Goal: Information Seeking & Learning: Learn about a topic

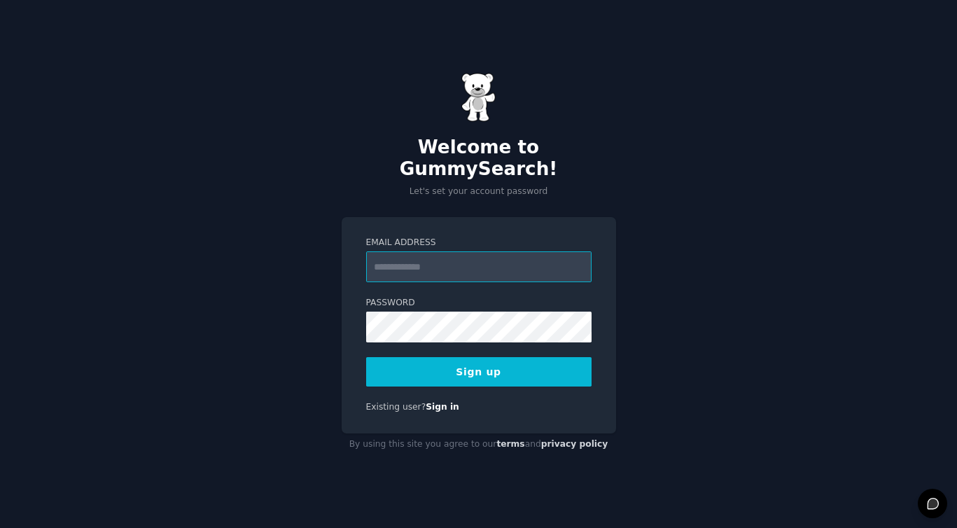
type input "**********"
click at [437, 363] on button "Sign up" at bounding box center [478, 371] width 225 height 29
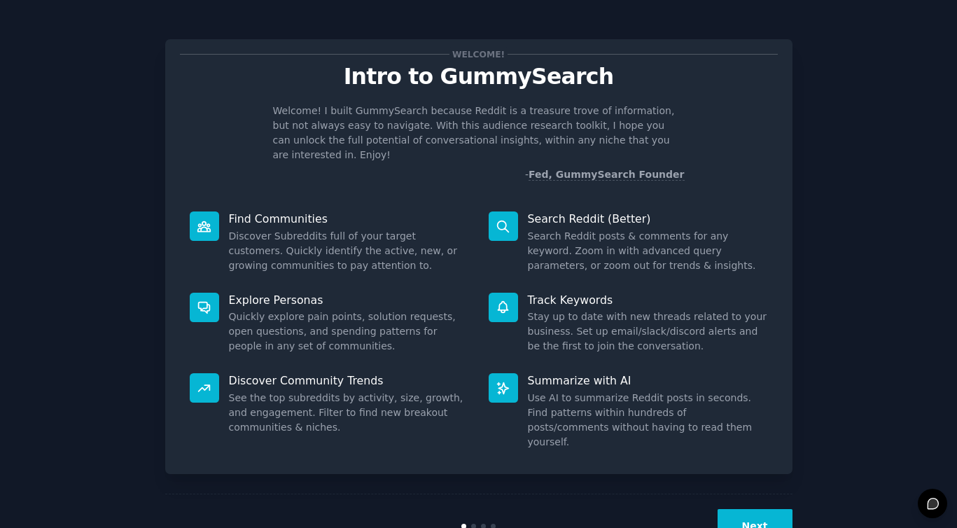
click at [737, 509] on button "Next" at bounding box center [754, 526] width 75 height 34
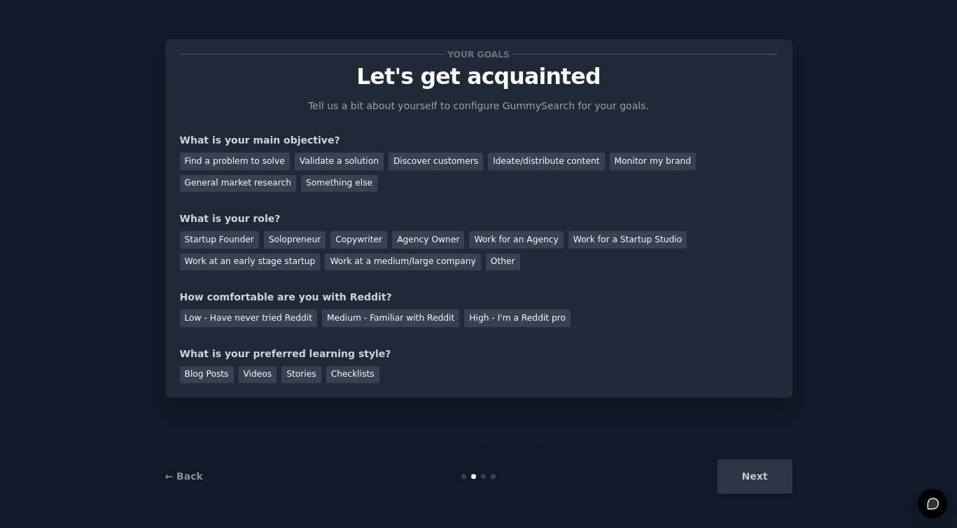
click at [748, 474] on div "Next" at bounding box center [687, 476] width 209 height 34
click at [397, 160] on div "Discover customers" at bounding box center [435, 161] width 94 height 17
click at [228, 238] on div "Startup Founder" at bounding box center [219, 239] width 79 height 17
click at [277, 232] on div "Solopreneur" at bounding box center [295, 239] width 62 height 17
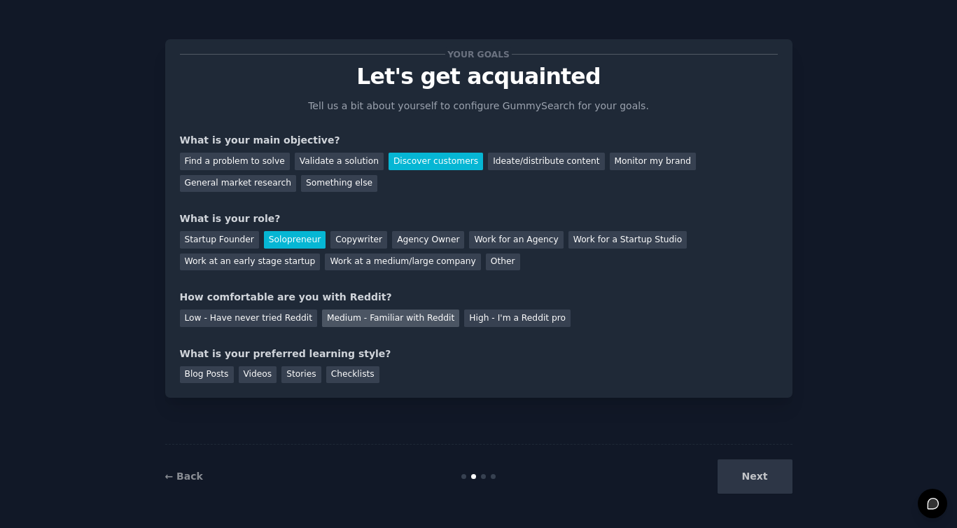
click at [357, 318] on div "Medium - Familiar with Reddit" at bounding box center [390, 317] width 137 height 17
click at [189, 369] on div "Blog Posts" at bounding box center [207, 374] width 54 height 17
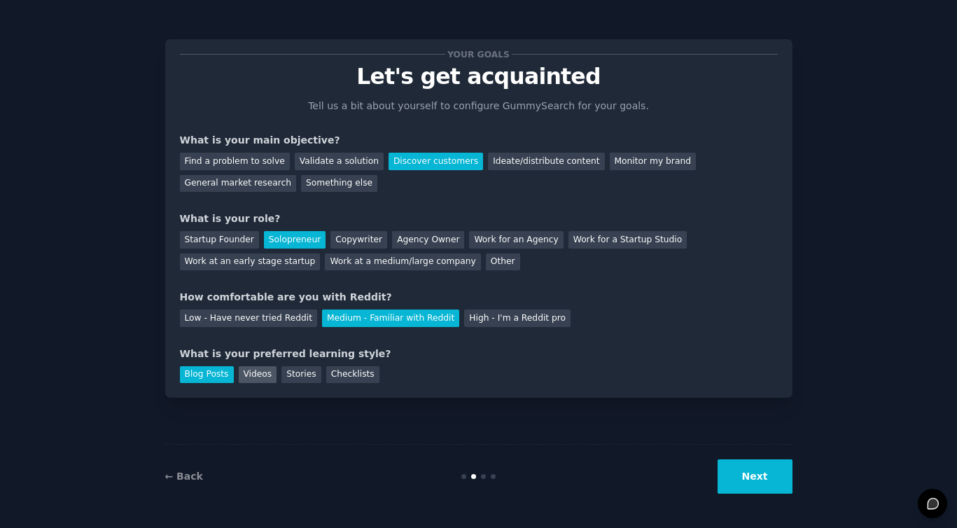
click at [258, 373] on div "Videos" at bounding box center [258, 374] width 38 height 17
click at [737, 475] on button "Next" at bounding box center [754, 476] width 75 height 34
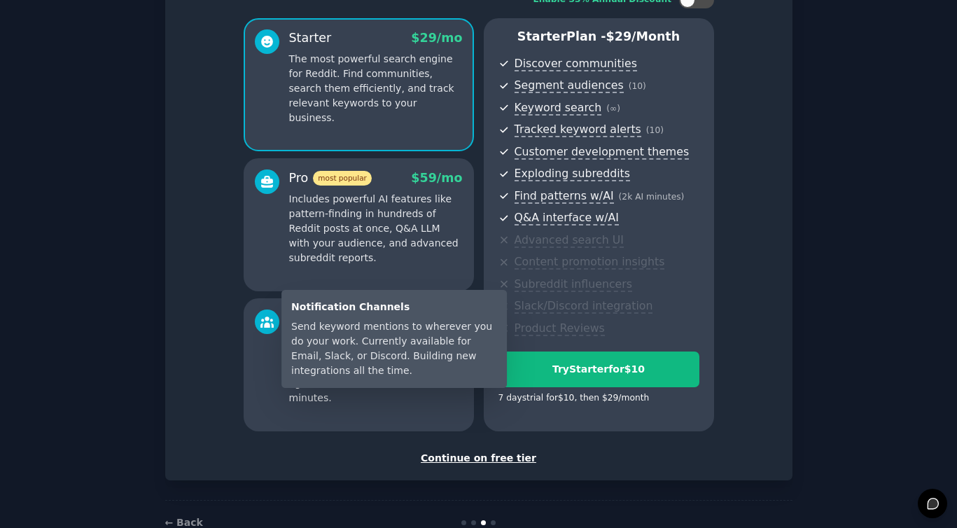
scroll to position [108, 0]
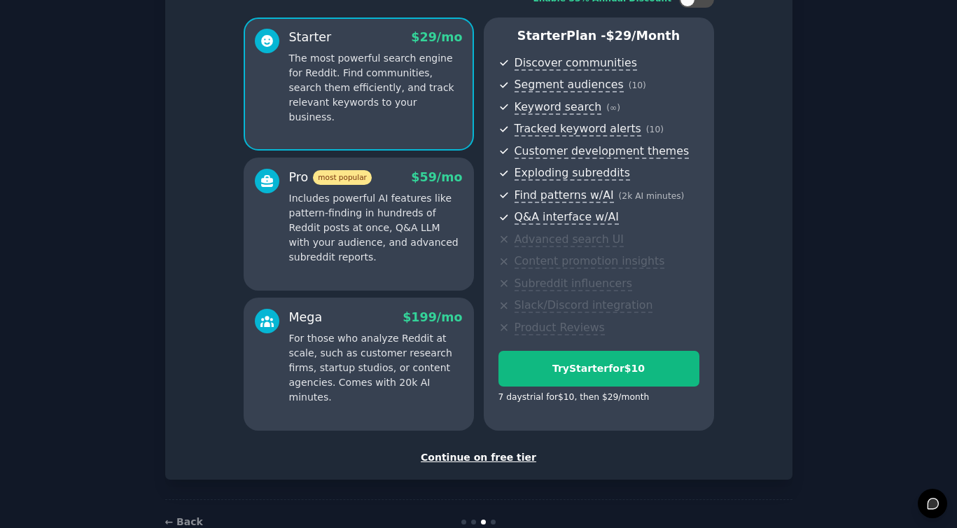
click at [462, 453] on div "Continue on free tier" at bounding box center [479, 457] width 598 height 15
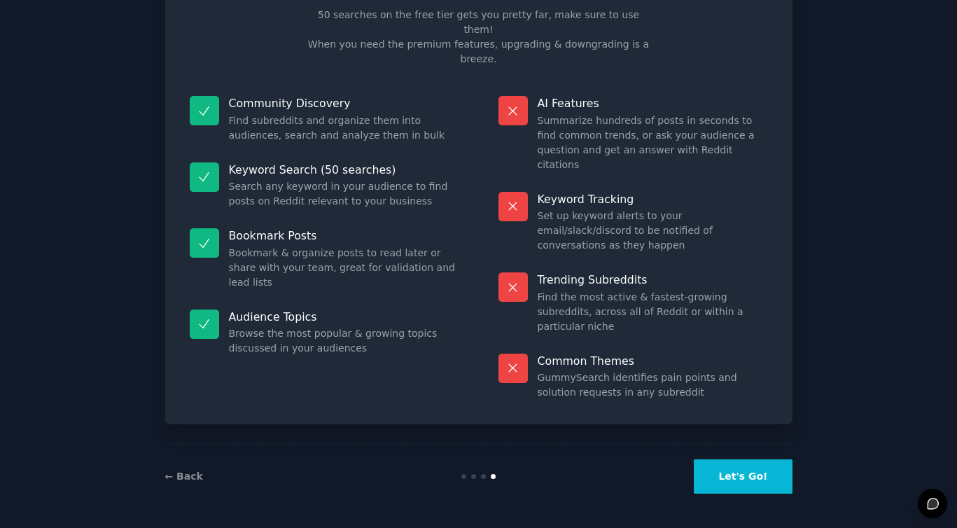
scroll to position [17, 0]
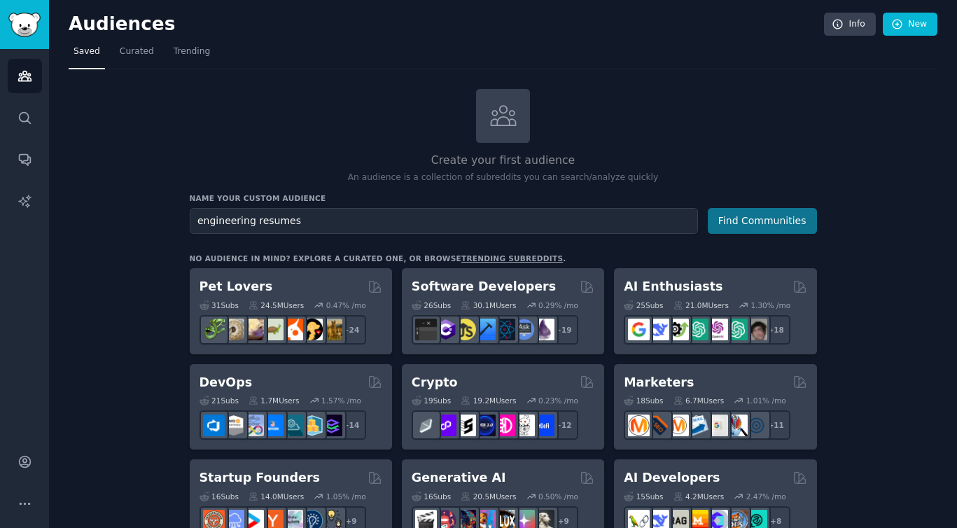
type input "engineering resumes"
click at [783, 213] on button "Find Communities" at bounding box center [762, 221] width 109 height 26
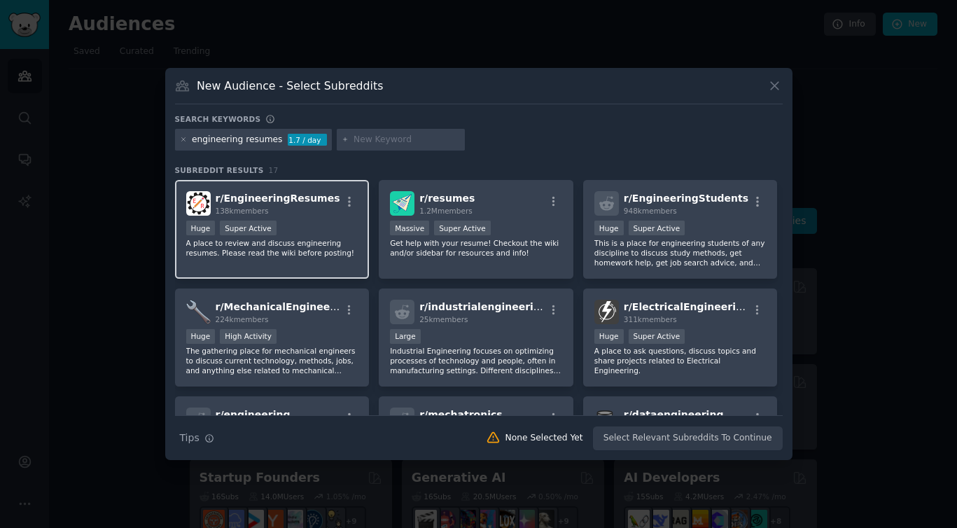
click at [298, 216] on div "138k members" at bounding box center [278, 211] width 125 height 10
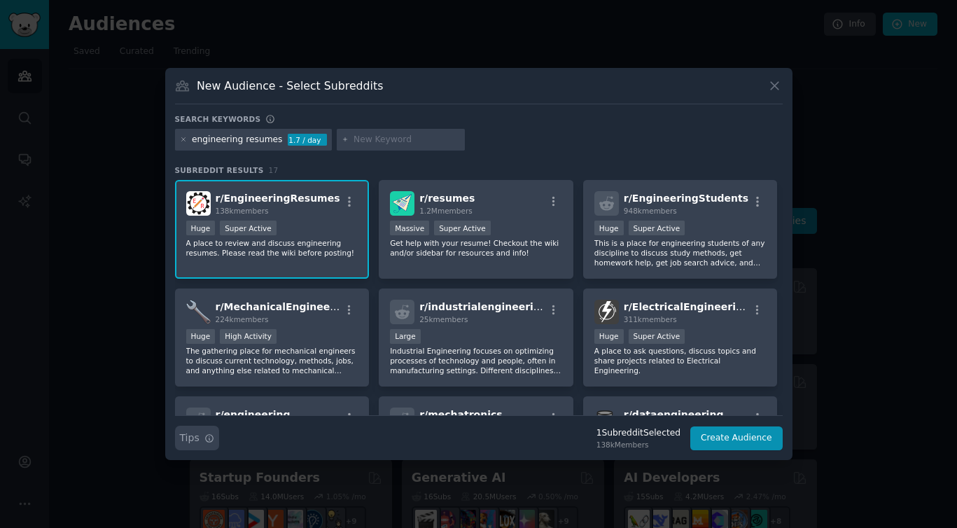
click at [213, 437] on icon "button" at bounding box center [209, 438] width 10 height 10
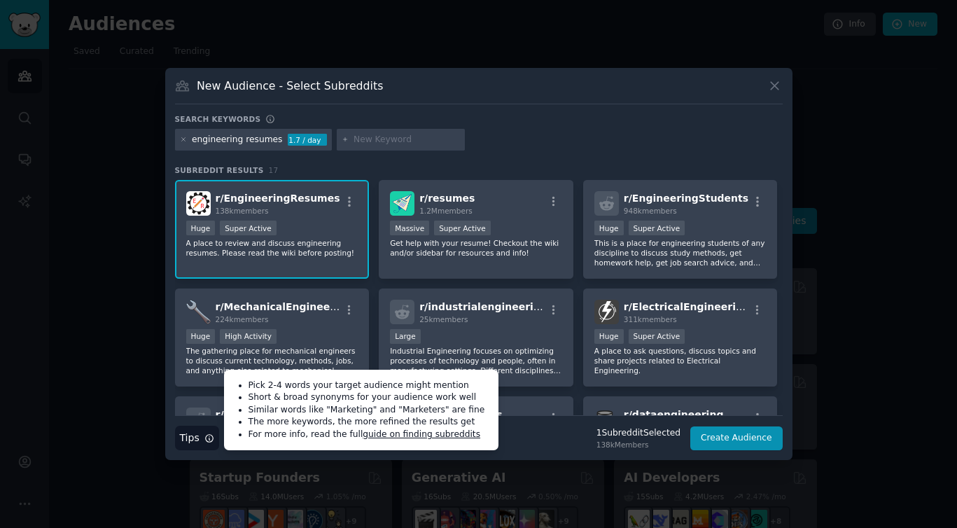
click at [360, 139] on input "text" at bounding box center [406, 140] width 106 height 13
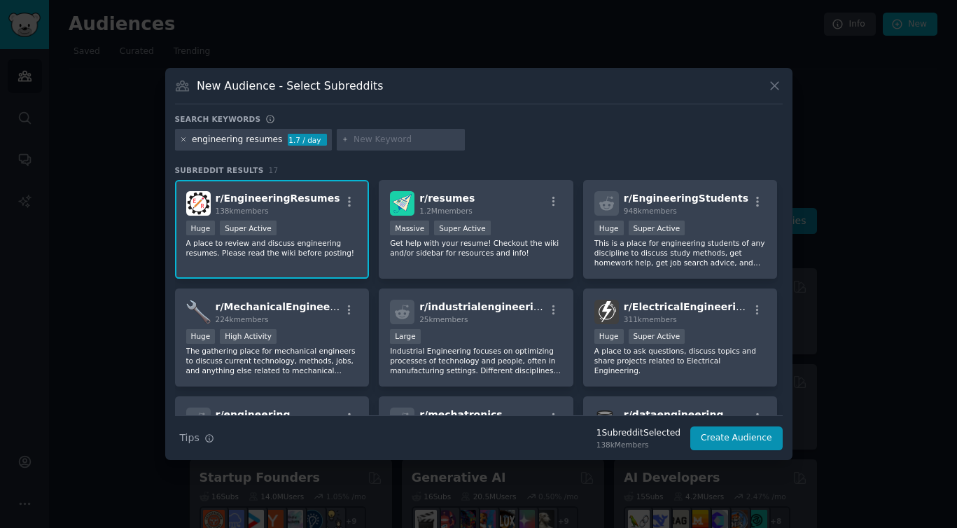
click at [183, 139] on icon at bounding box center [184, 140] width 8 height 8
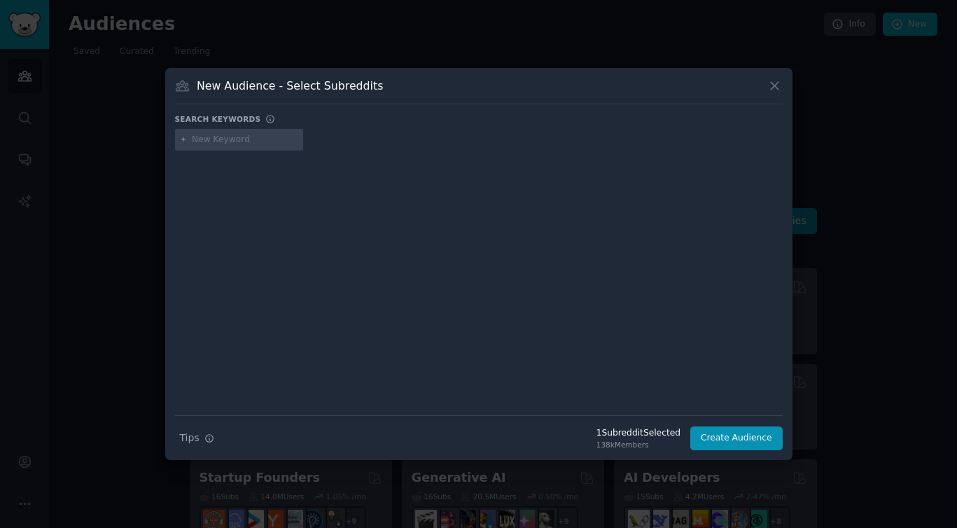
click at [225, 136] on input "text" at bounding box center [245, 140] width 106 height 13
type input "engineering"
click at [184, 140] on icon at bounding box center [184, 140] width 8 height 8
click at [211, 195] on div at bounding box center [478, 272] width 607 height 235
click at [375, 122] on div "Search keywords" at bounding box center [478, 121] width 607 height 15
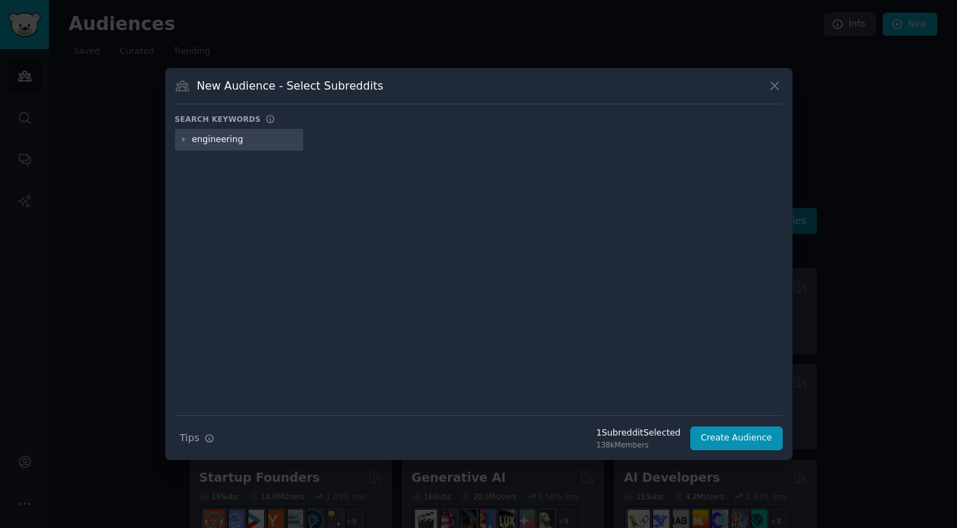
click at [286, 125] on div "Search keywords" at bounding box center [478, 121] width 607 height 15
click at [274, 136] on input "engineering" at bounding box center [245, 140] width 106 height 13
type input "resume"
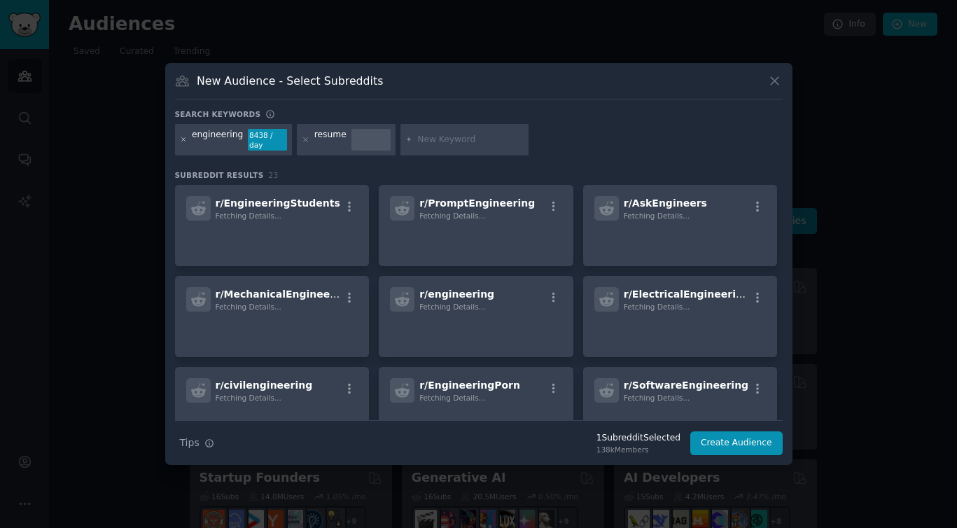
click at [185, 139] on icon at bounding box center [184, 140] width 8 height 8
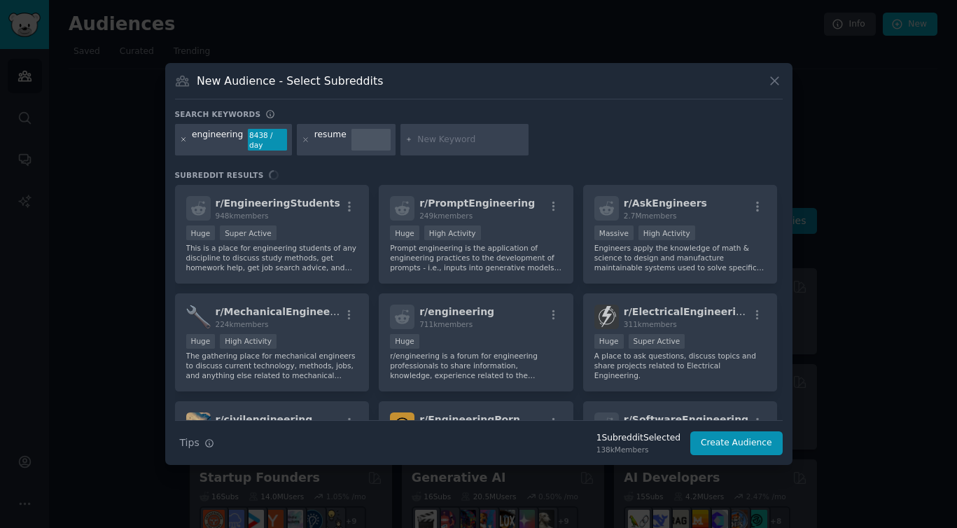
click at [183, 141] on icon at bounding box center [182, 139] width 3 height 3
click at [427, 137] on input "text" at bounding box center [470, 140] width 106 height 13
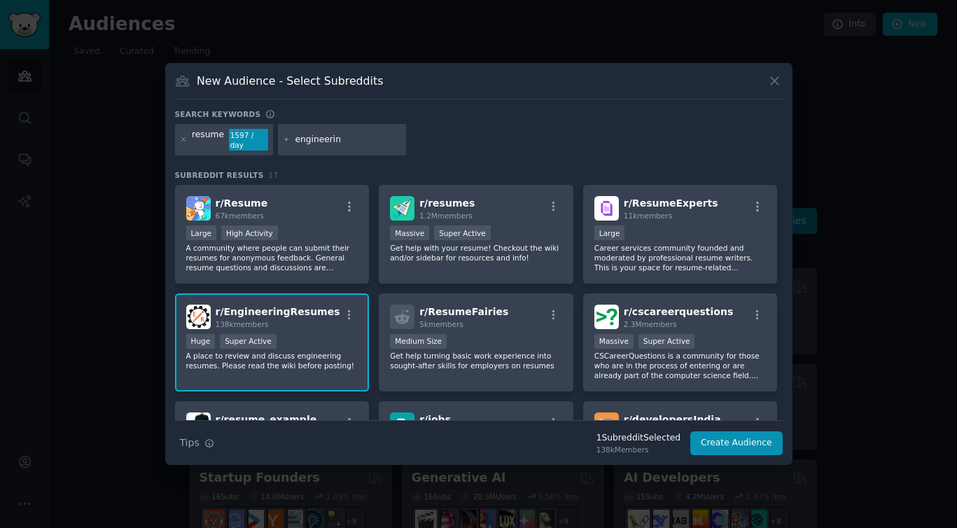
type input "engineering"
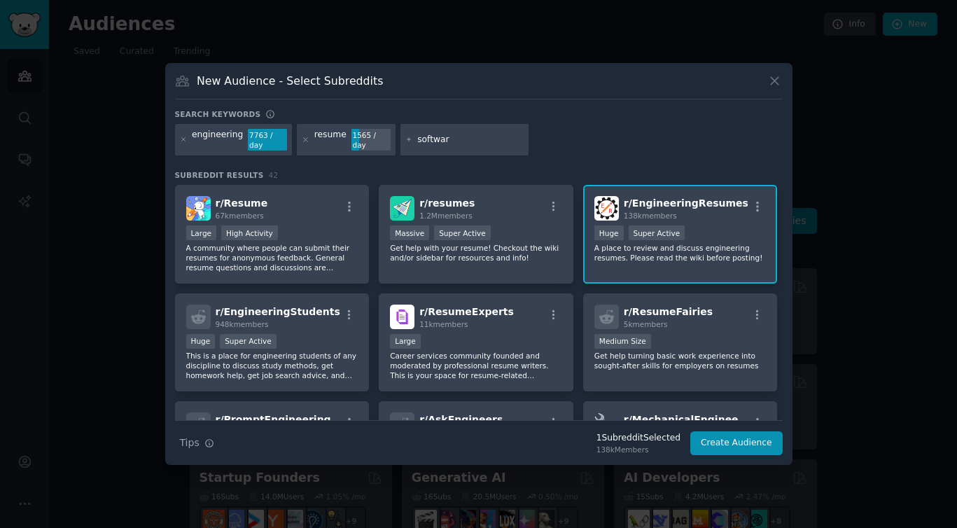
type input "software"
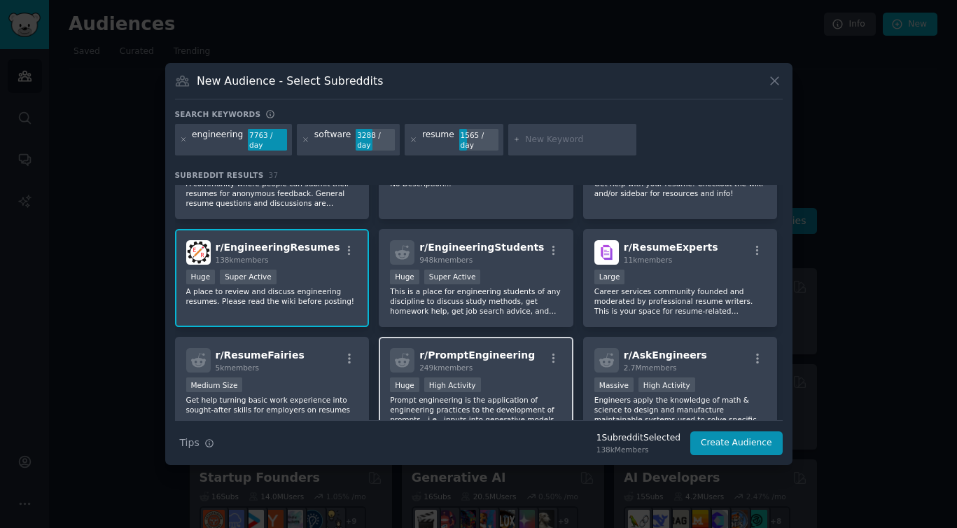
scroll to position [48, 0]
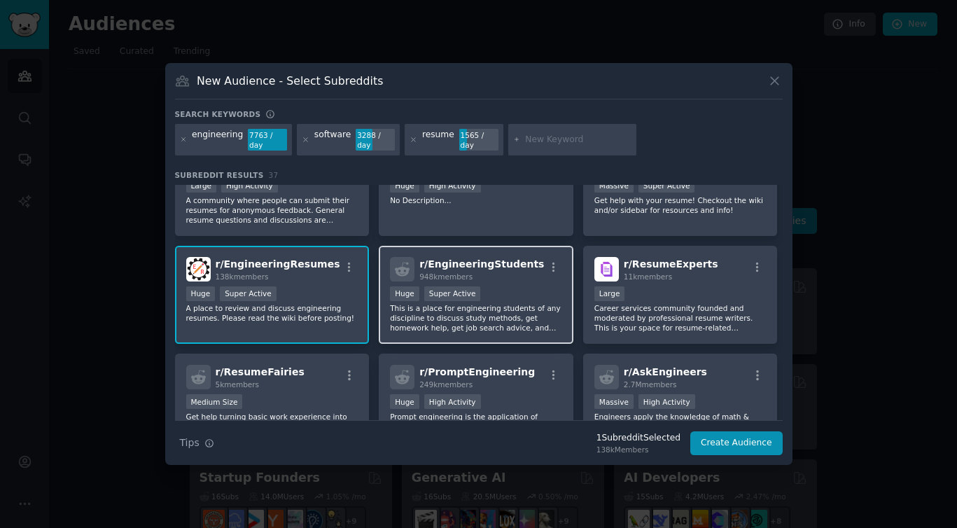
click at [495, 289] on div "Huge Super Active" at bounding box center [476, 294] width 172 height 17
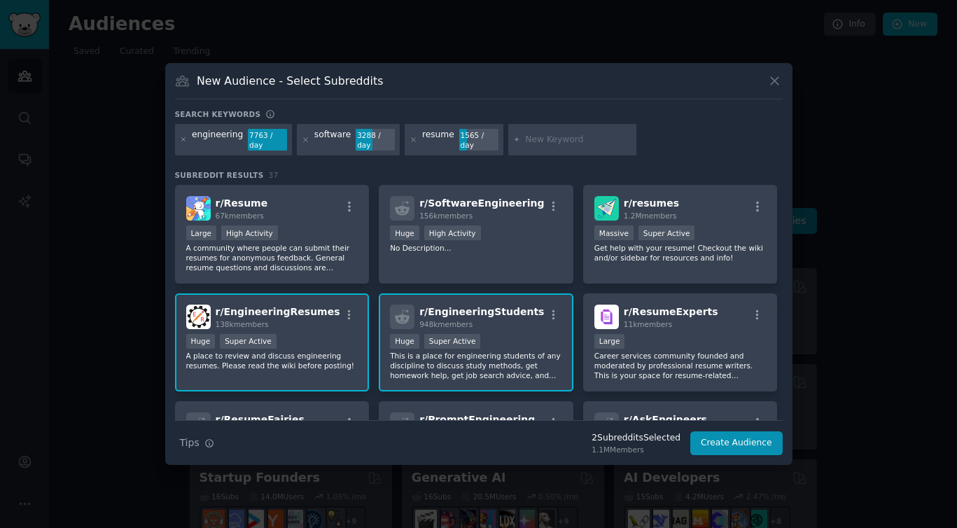
scroll to position [0, 0]
click at [554, 315] on icon "button" at bounding box center [553, 315] width 13 height 13
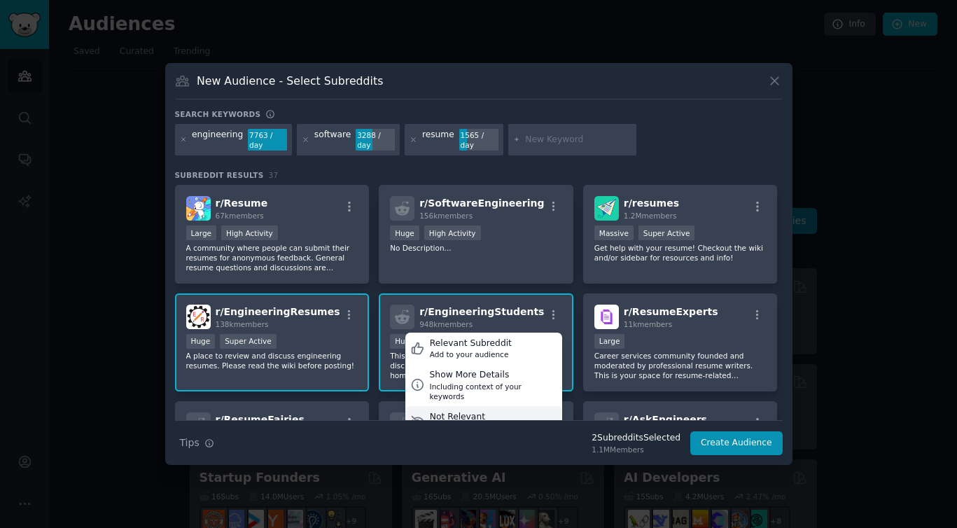
click at [484, 411] on div "Not Relevant" at bounding box center [476, 417] width 93 height 13
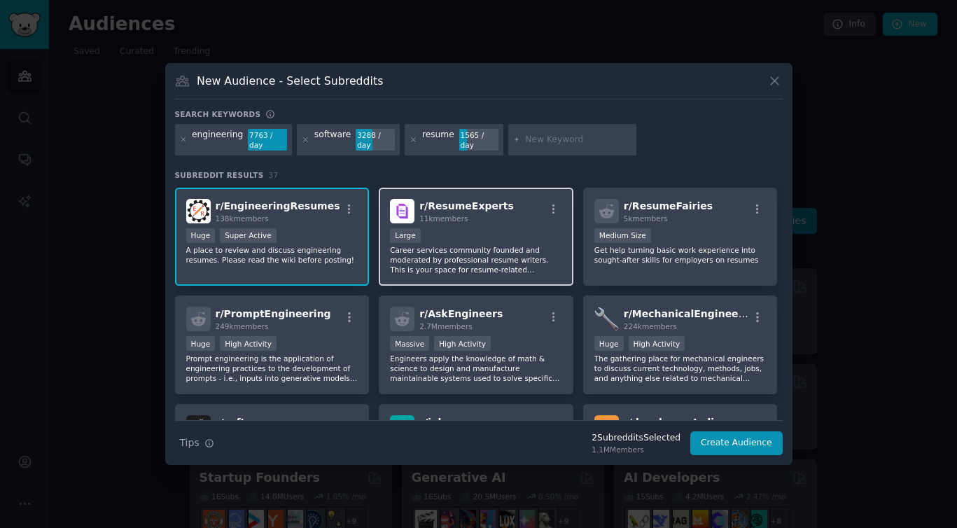
scroll to position [111, 0]
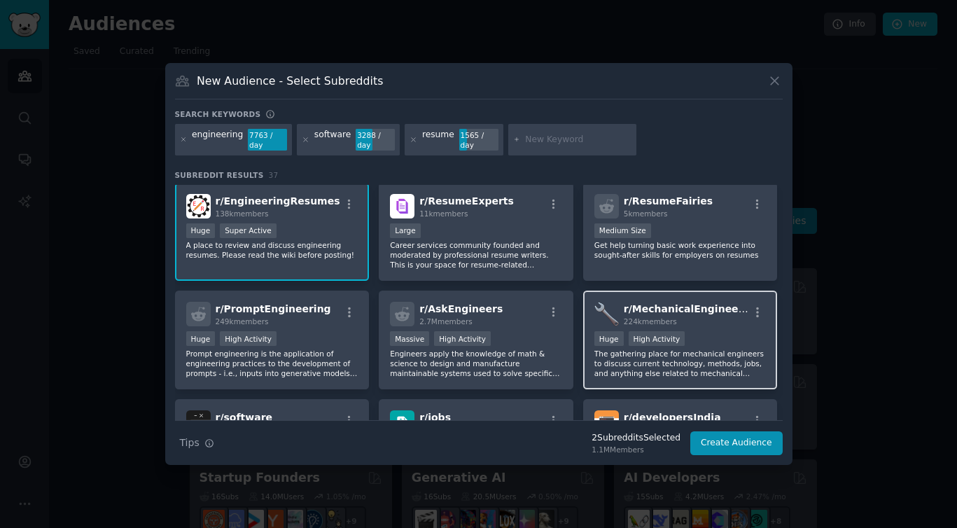
click at [722, 321] on div "224k members" at bounding box center [686, 321] width 125 height 10
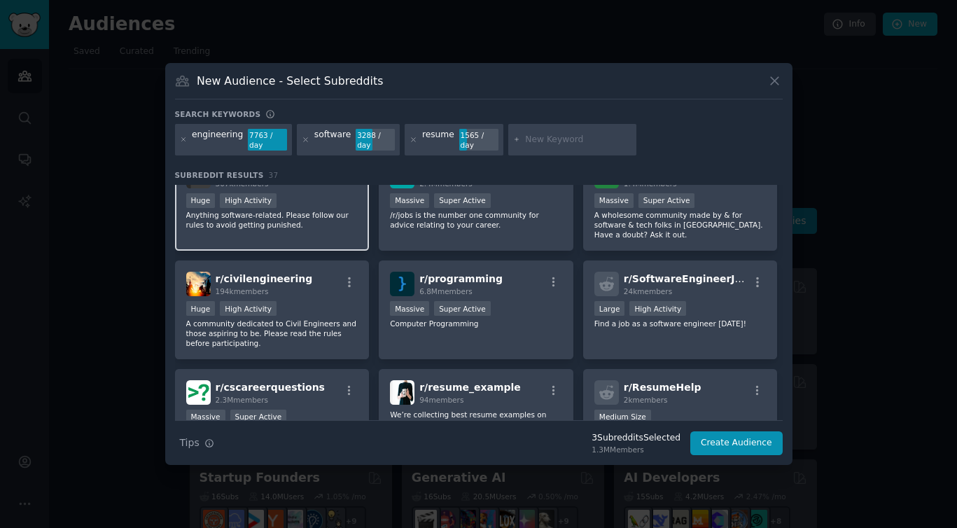
scroll to position [356, 0]
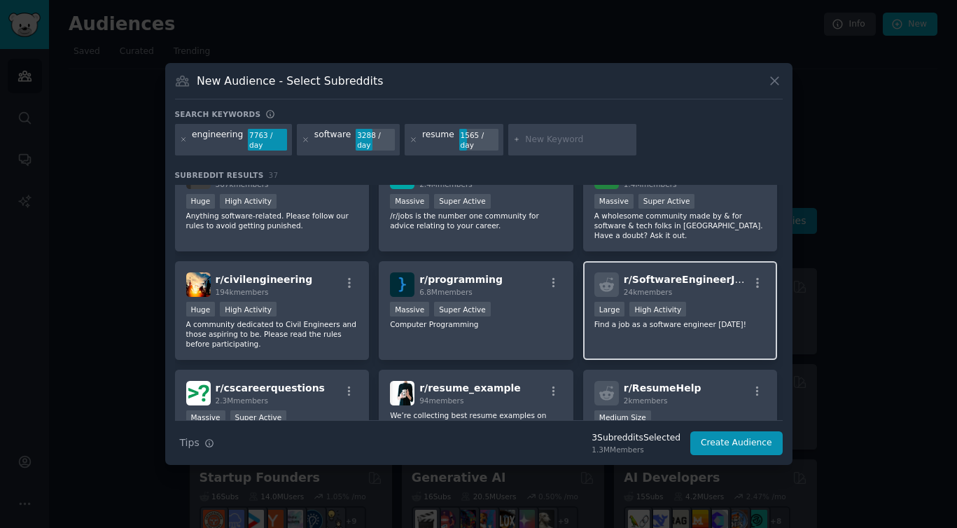
click at [724, 304] on div "Large High Activity" at bounding box center [680, 310] width 172 height 17
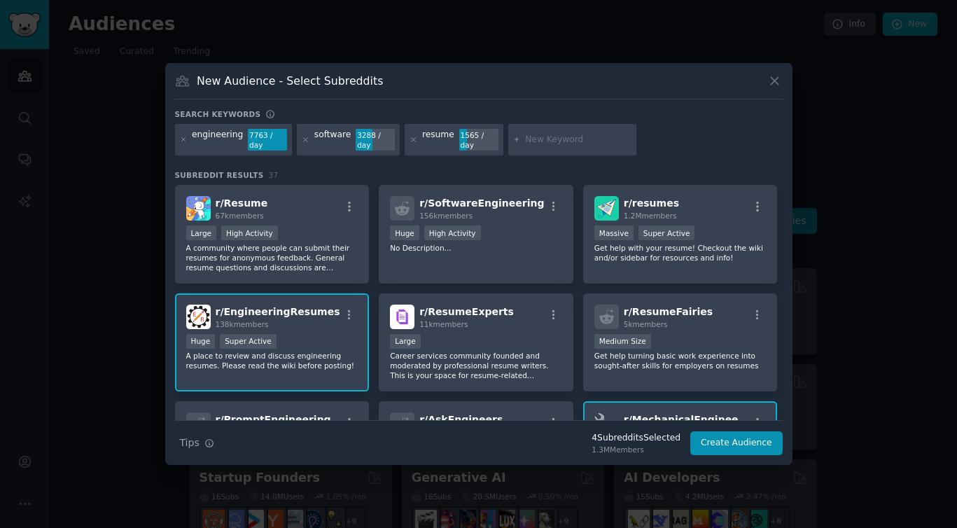
scroll to position [0, 0]
click at [716, 449] on button "Create Audience" at bounding box center [736, 443] width 92 height 24
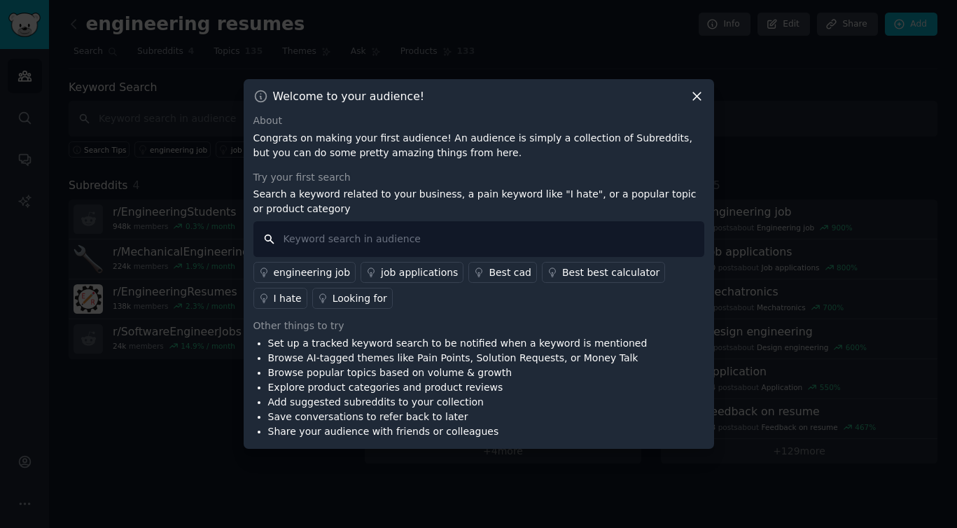
click at [346, 239] on input "text" at bounding box center [478, 239] width 451 height 36
type input "resume"
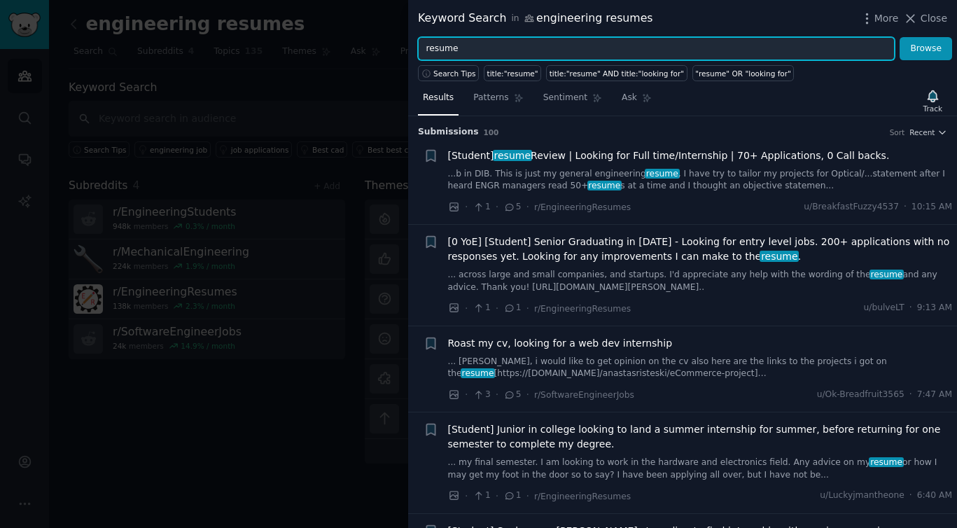
click at [495, 48] on input "resume" at bounding box center [656, 49] width 477 height 24
type input "r"
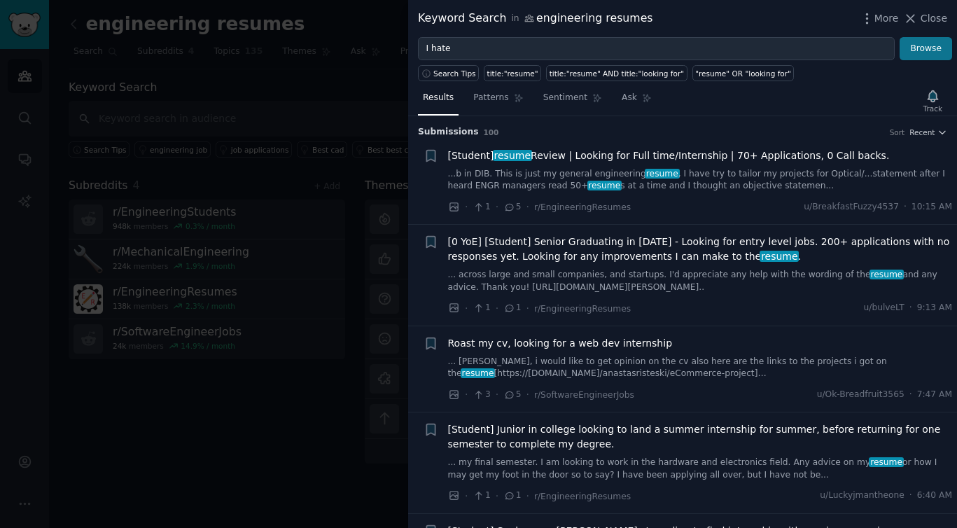
click at [939, 53] on button "Browse" at bounding box center [925, 49] width 52 height 24
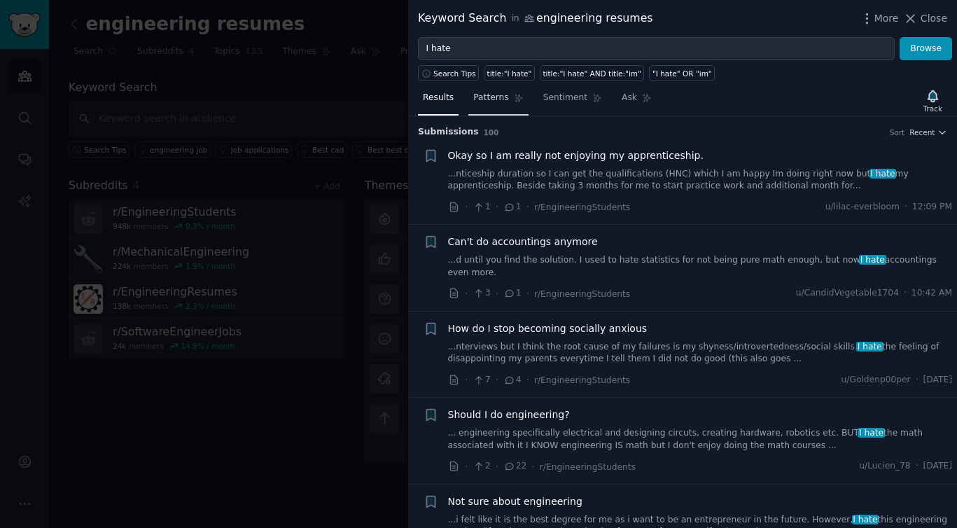
click at [494, 101] on span "Patterns" at bounding box center [490, 98] width 35 height 13
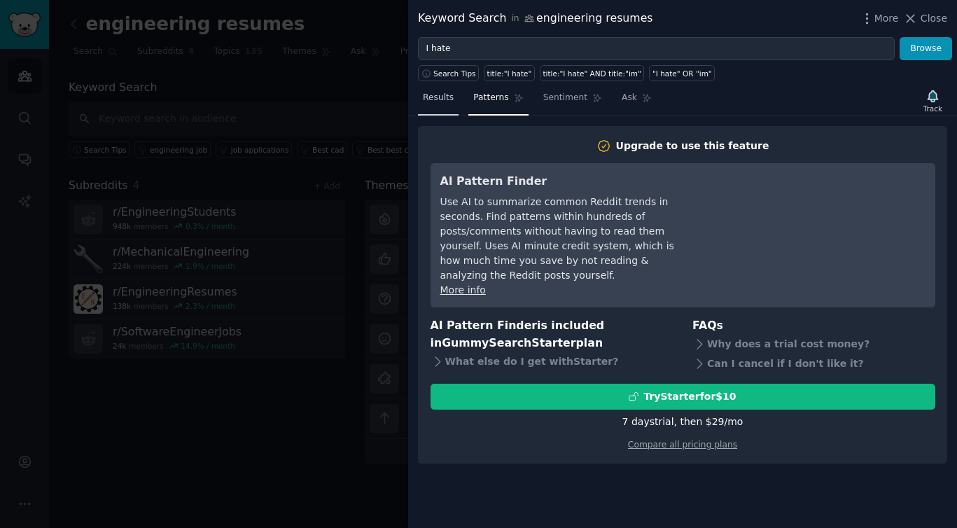
click at [447, 96] on span "Results" at bounding box center [438, 98] width 31 height 13
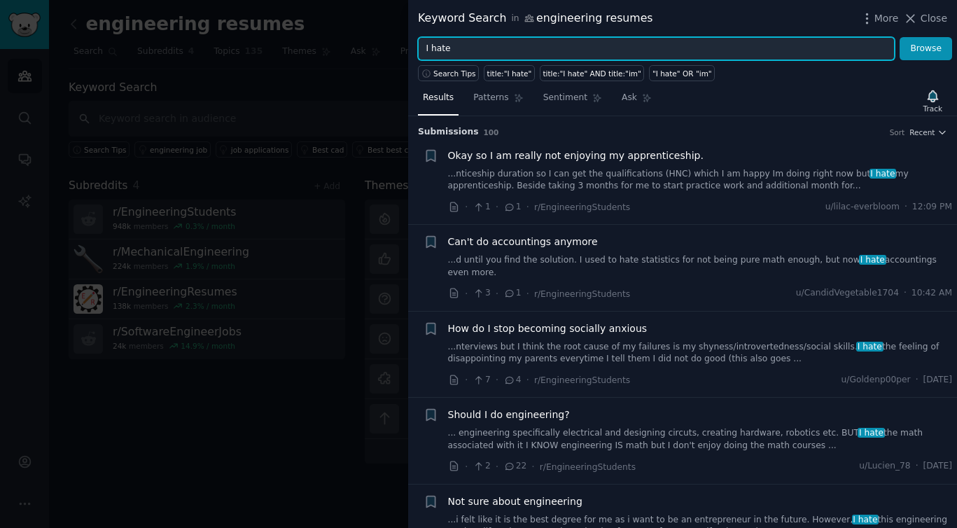
click at [465, 46] on input "I hate" at bounding box center [656, 49] width 477 height 24
type input "I"
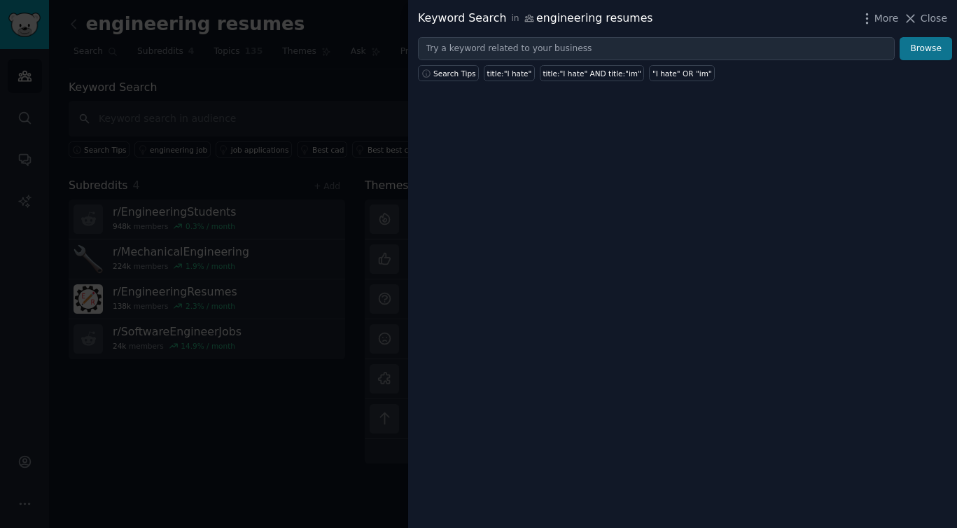
click at [921, 48] on button "Browse" at bounding box center [925, 49] width 52 height 24
click at [294, 401] on div at bounding box center [478, 264] width 957 height 528
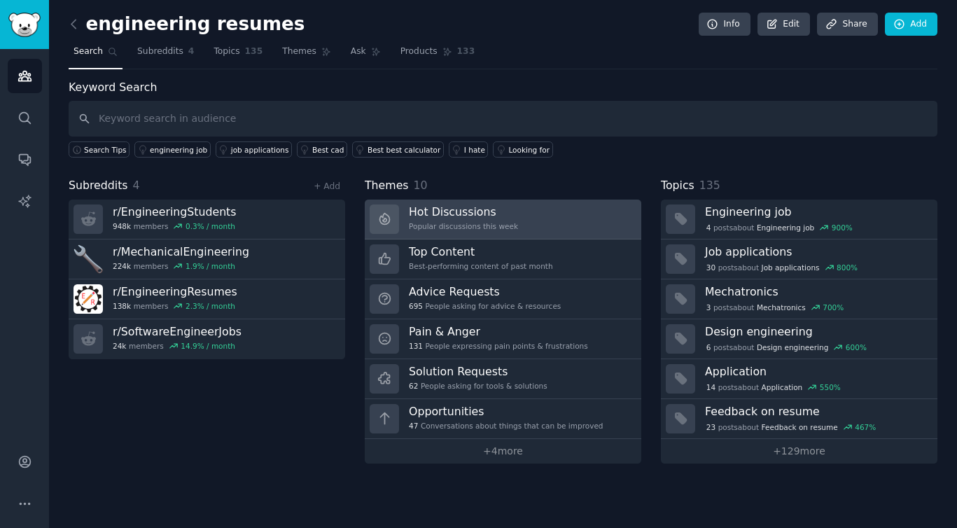
click at [434, 221] on div "Popular discussions this week" at bounding box center [463, 226] width 109 height 10
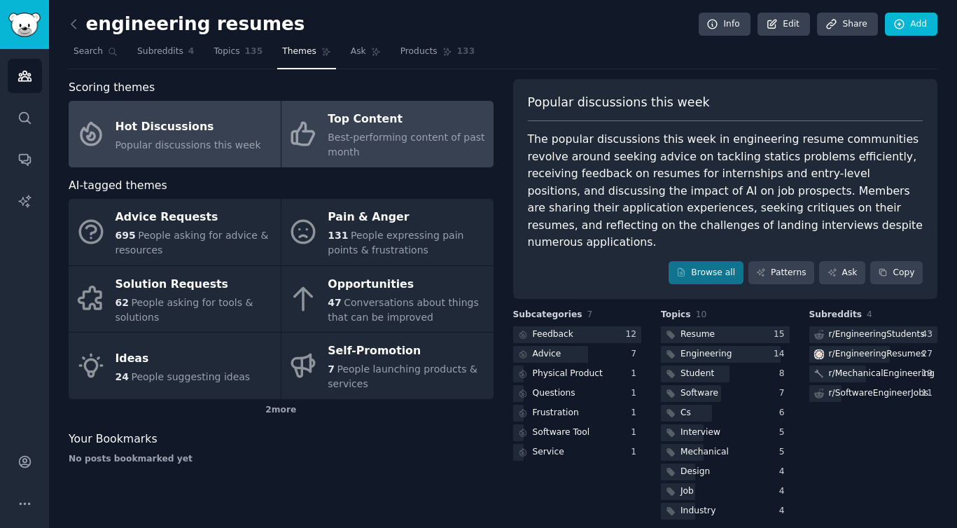
click at [385, 133] on span "Best-performing content of past month" at bounding box center [406, 145] width 157 height 26
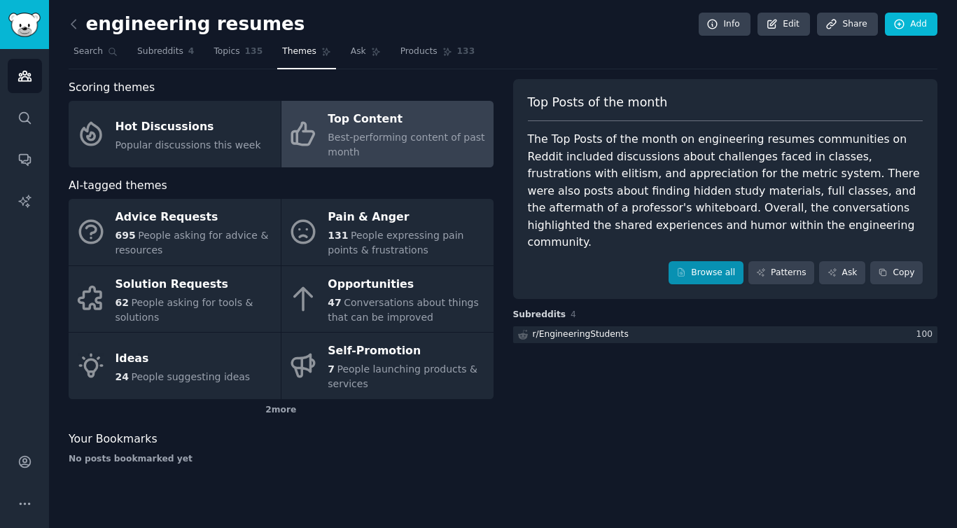
click at [703, 261] on link "Browse all" at bounding box center [705, 273] width 75 height 24
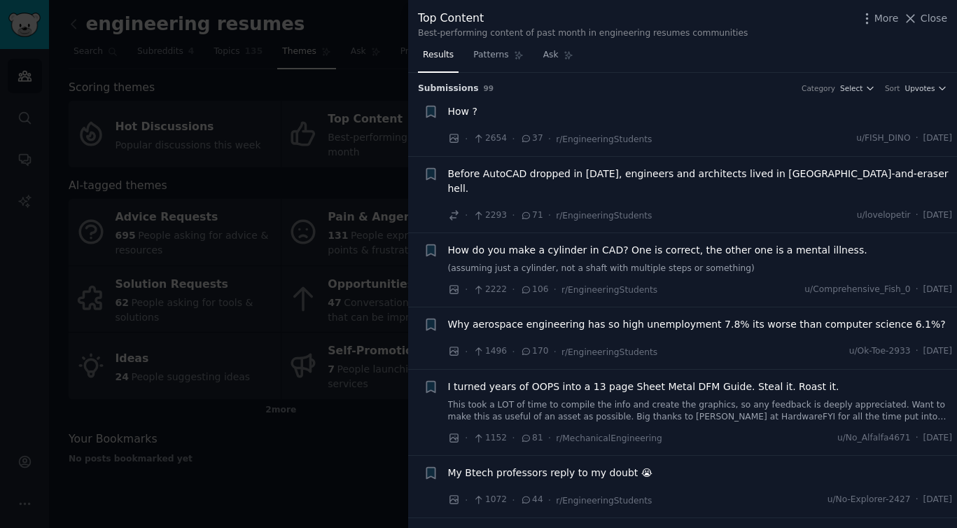
click at [246, 449] on div at bounding box center [478, 264] width 957 height 528
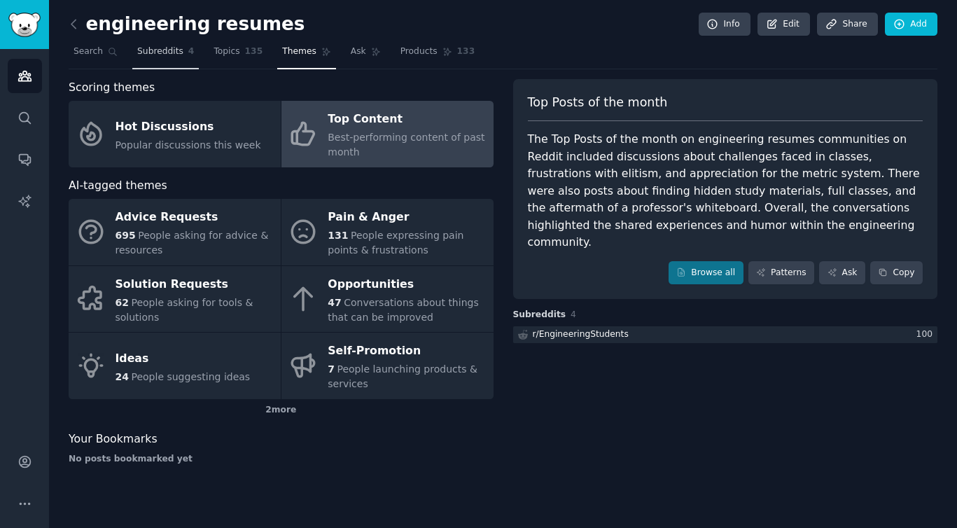
click at [163, 48] on span "Subreddits" at bounding box center [160, 51] width 46 height 13
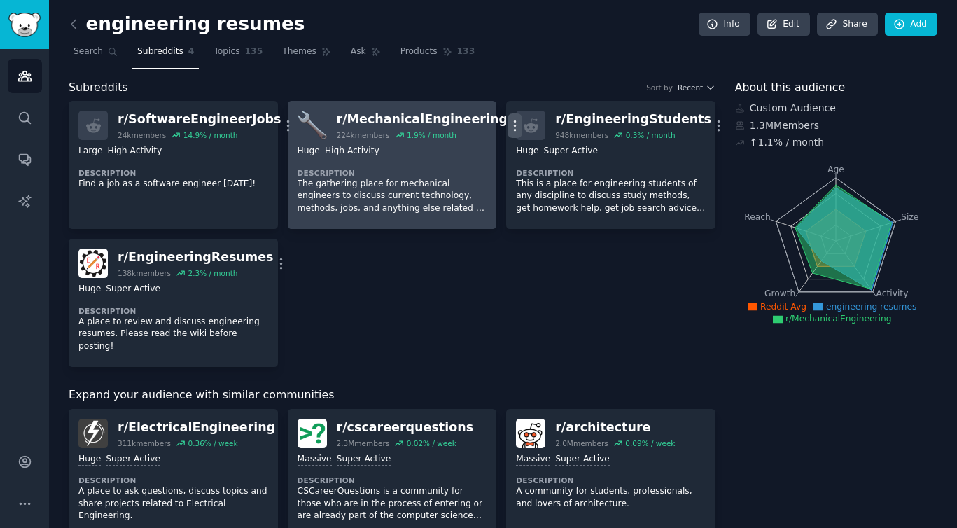
click at [507, 120] on icon "button" at bounding box center [514, 125] width 15 height 15
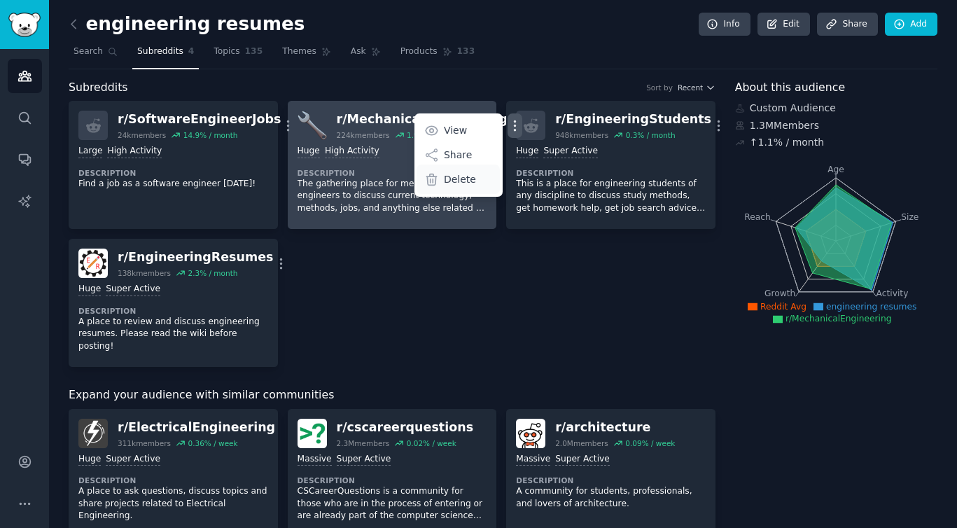
click at [444, 181] on p "Delete" at bounding box center [460, 179] width 32 height 15
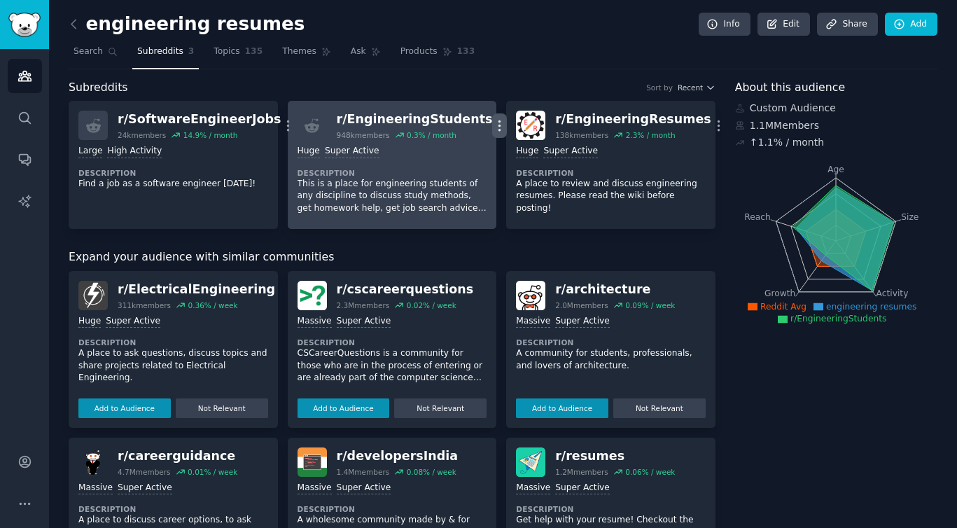
click at [499, 120] on icon "button" at bounding box center [499, 125] width 1 height 10
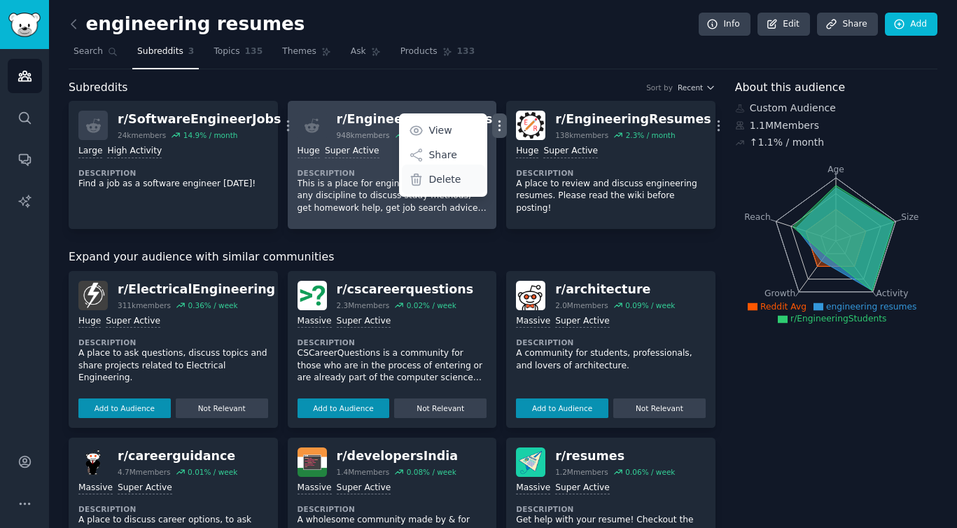
click at [428, 178] on p "Delete" at bounding box center [444, 179] width 32 height 15
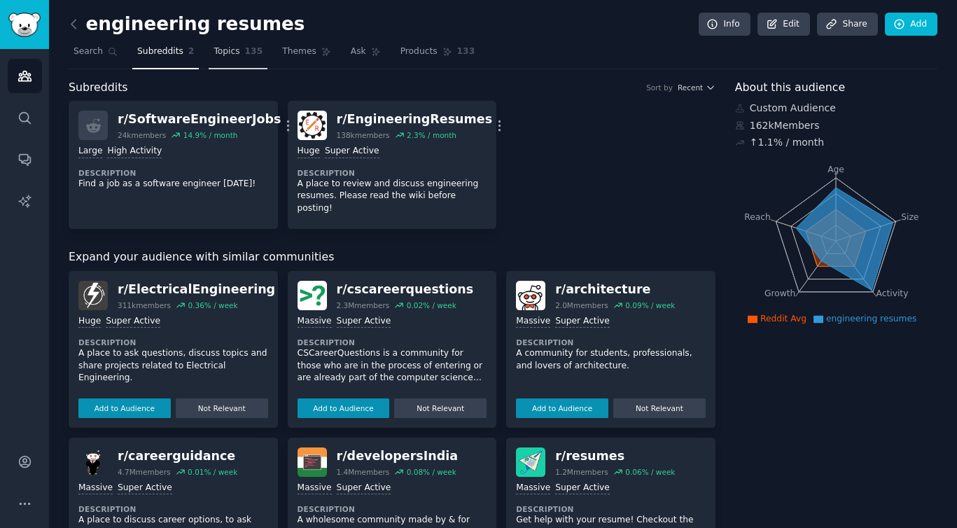
click at [228, 52] on span "Topics" at bounding box center [226, 51] width 26 height 13
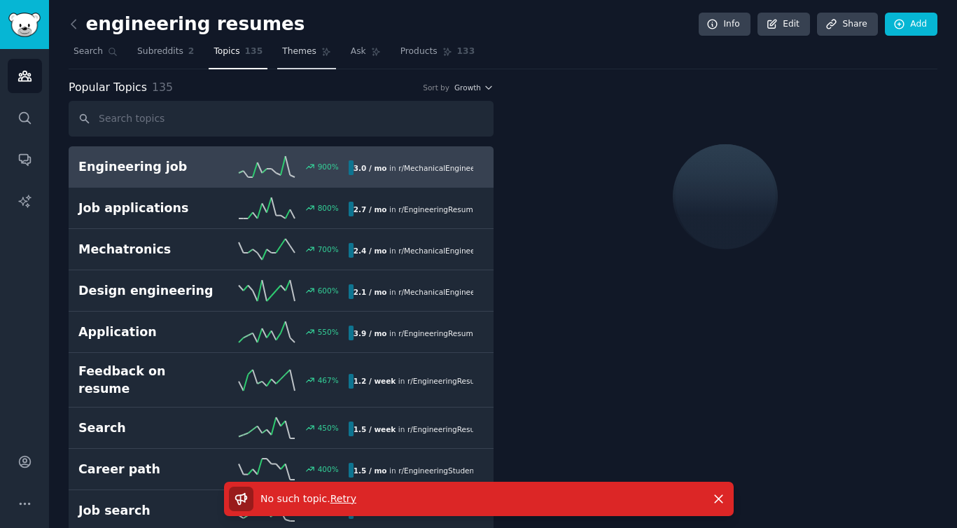
click at [300, 48] on span "Themes" at bounding box center [299, 51] width 34 height 13
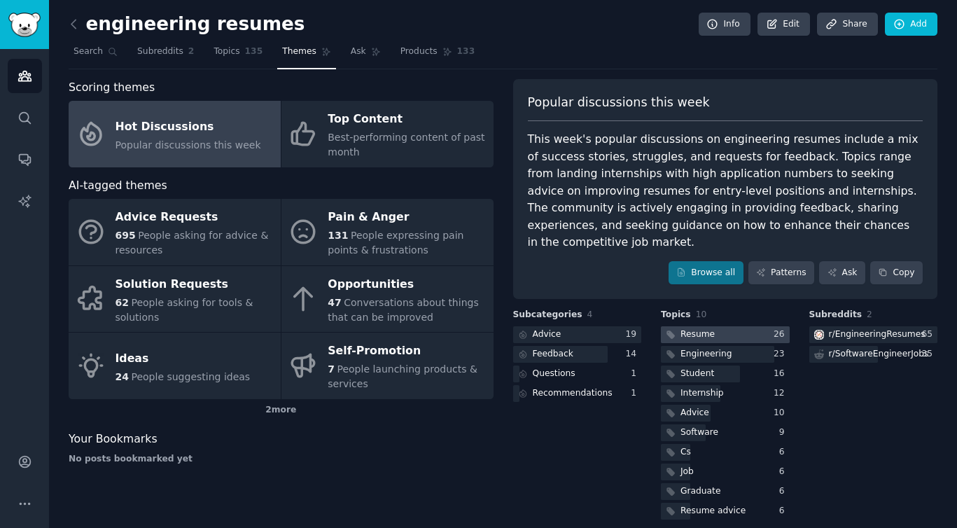
click at [692, 328] on div "Resume" at bounding box center [697, 334] width 34 height 13
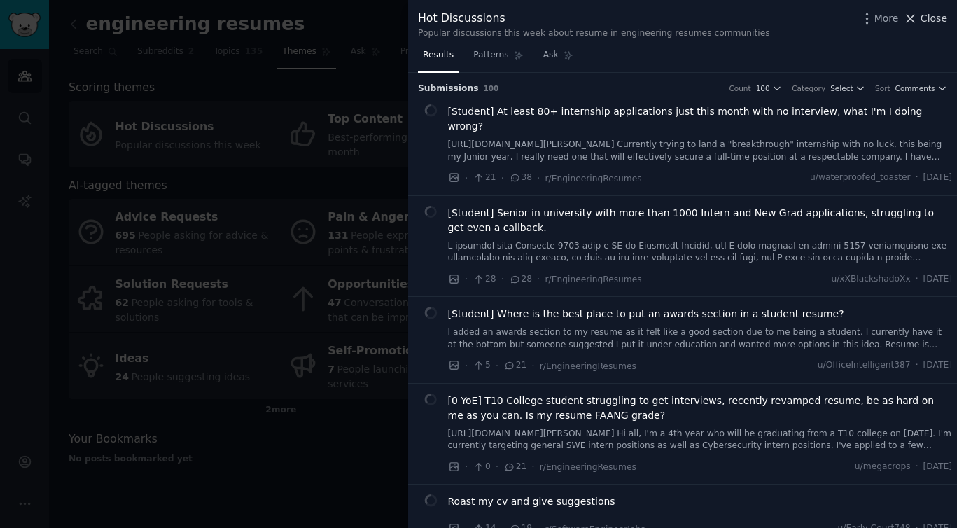
click at [921, 18] on span "Close" at bounding box center [933, 18] width 27 height 15
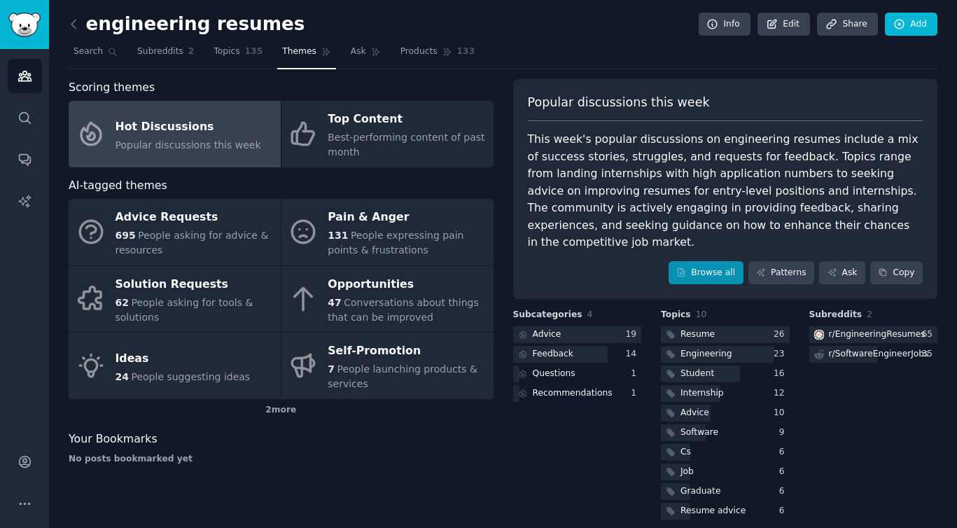
click at [686, 267] on icon at bounding box center [681, 272] width 10 height 10
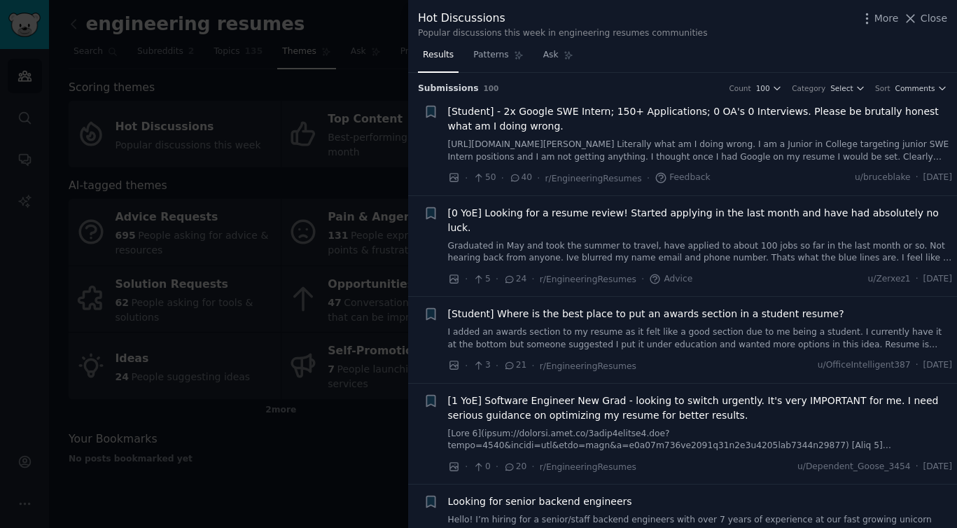
click at [335, 484] on div at bounding box center [478, 264] width 957 height 528
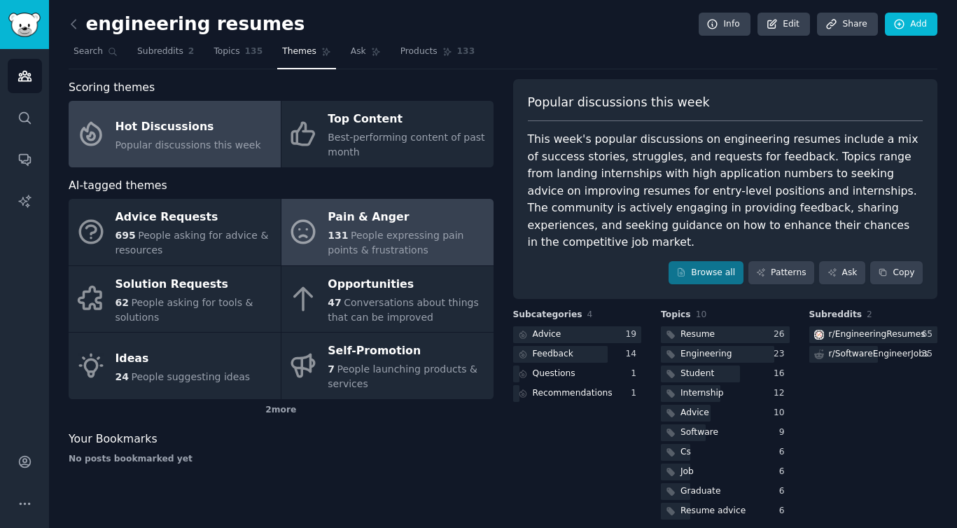
click at [373, 223] on div "Pain & Anger" at bounding box center [407, 217] width 158 height 22
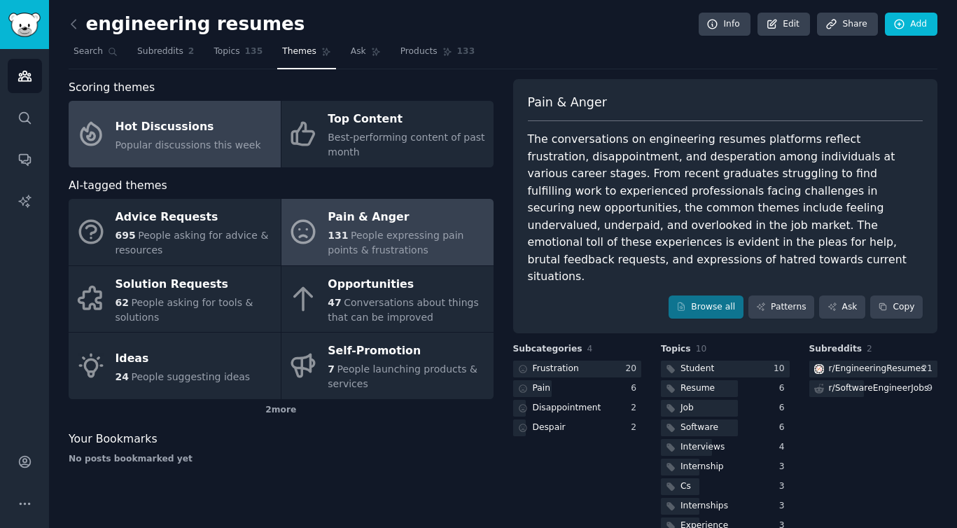
click at [197, 127] on div "Hot Discussions" at bounding box center [188, 126] width 146 height 22
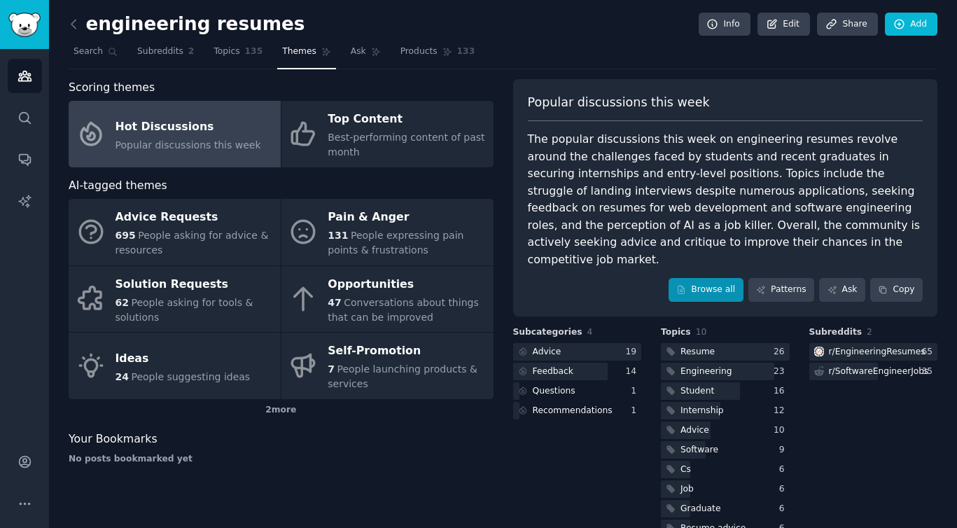
click at [701, 278] on link "Browse all" at bounding box center [705, 290] width 75 height 24
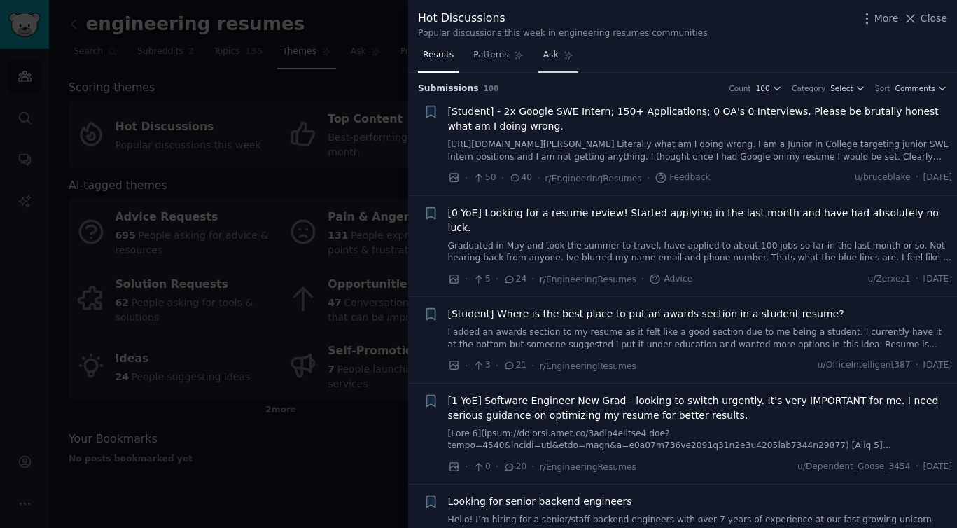
click at [552, 59] on span "Ask" at bounding box center [550, 55] width 15 height 13
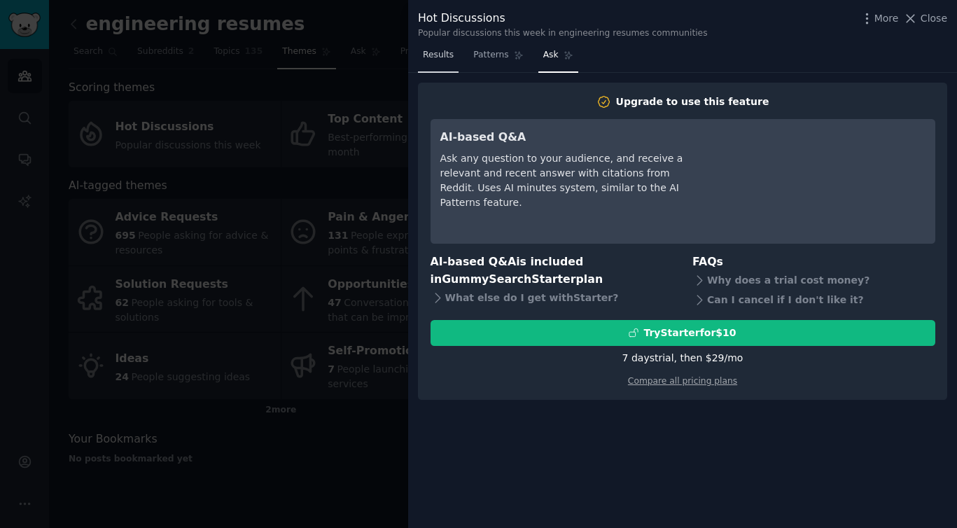
click at [430, 59] on span "Results" at bounding box center [438, 55] width 31 height 13
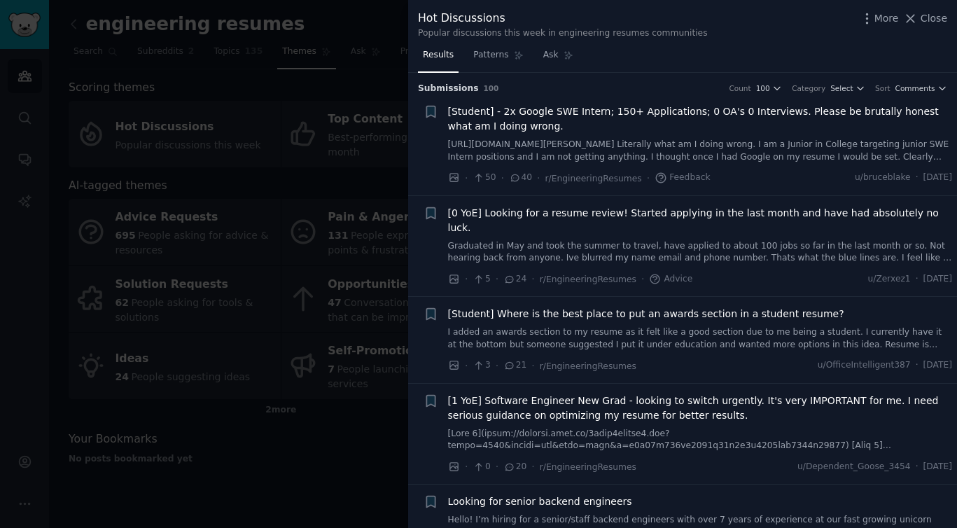
click at [314, 443] on div at bounding box center [478, 264] width 957 height 528
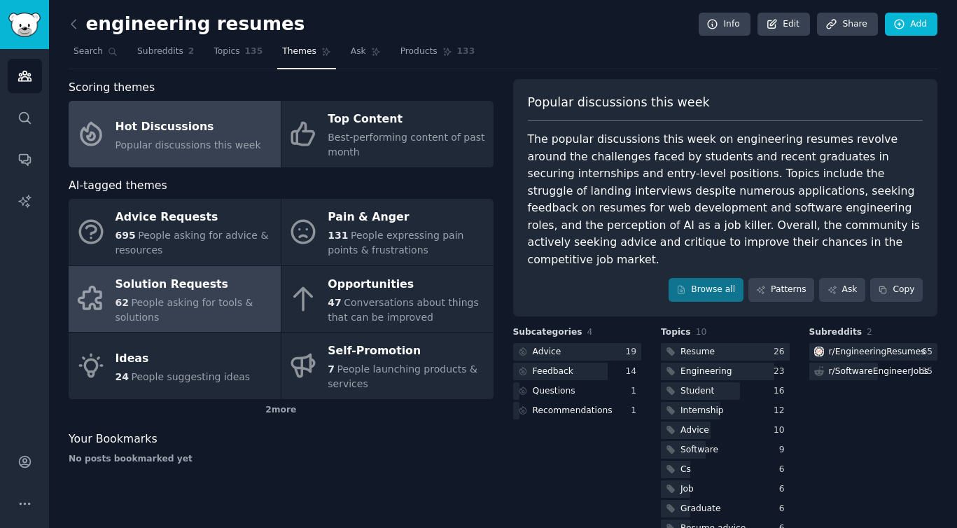
click at [196, 307] on div "62 People asking for tools & solutions" at bounding box center [194, 309] width 158 height 29
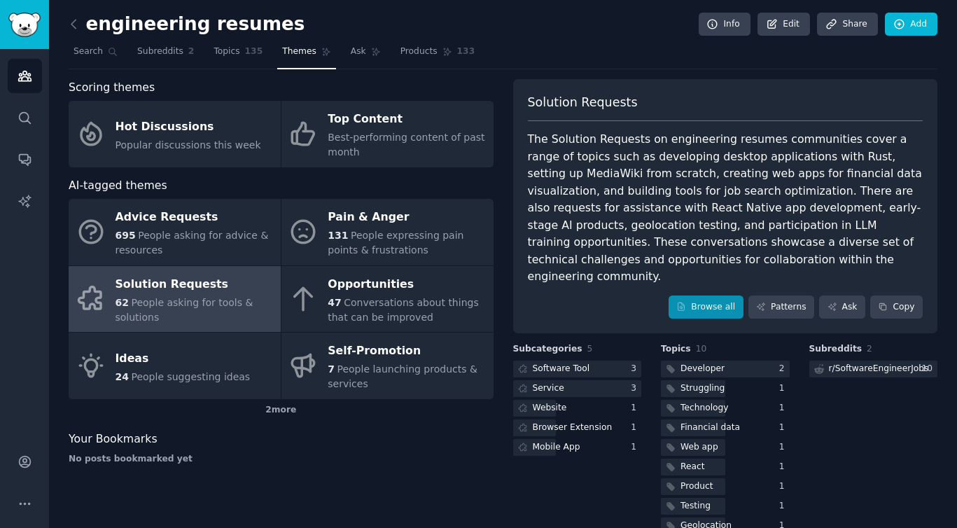
click at [695, 295] on link "Browse all" at bounding box center [705, 307] width 75 height 24
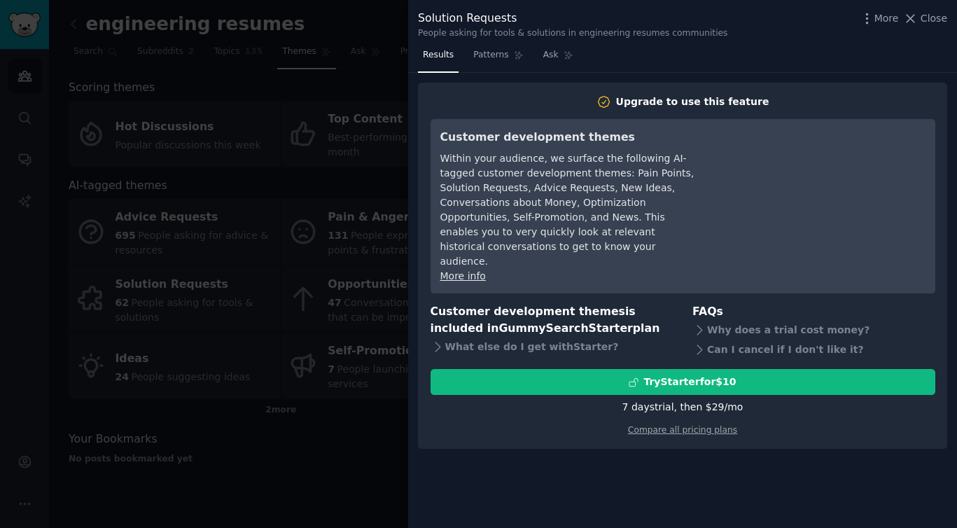
click at [304, 502] on div at bounding box center [478, 264] width 957 height 528
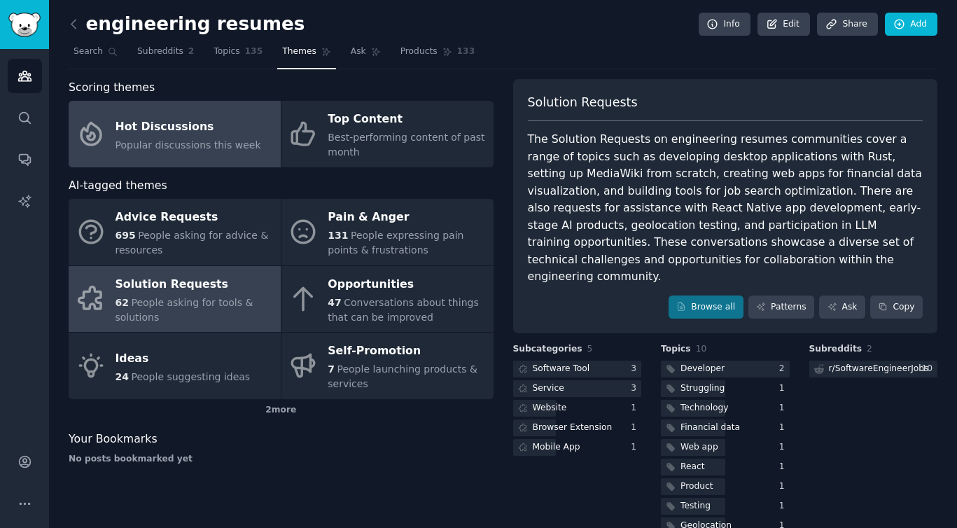
click at [167, 125] on div "Hot Discussions" at bounding box center [188, 126] width 146 height 22
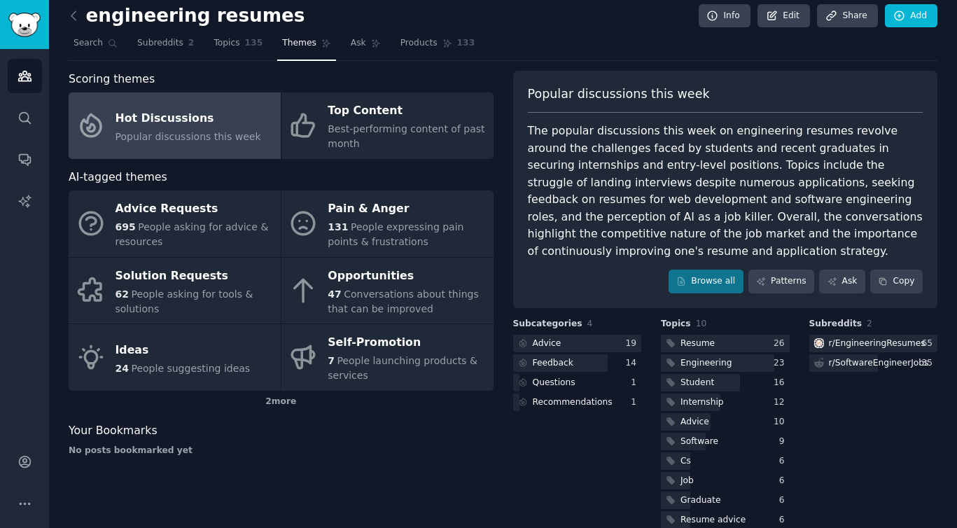
scroll to position [8, 0]
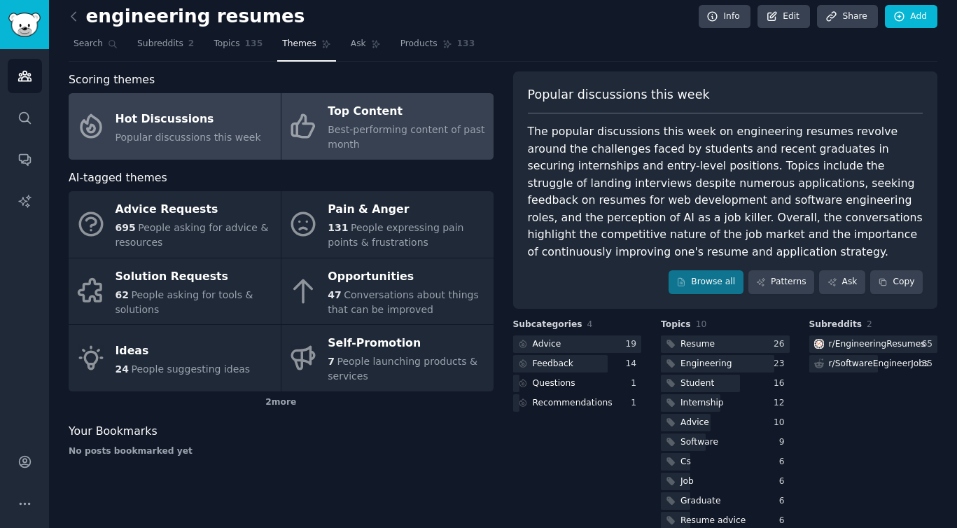
click at [374, 111] on div "Top Content" at bounding box center [407, 112] width 158 height 22
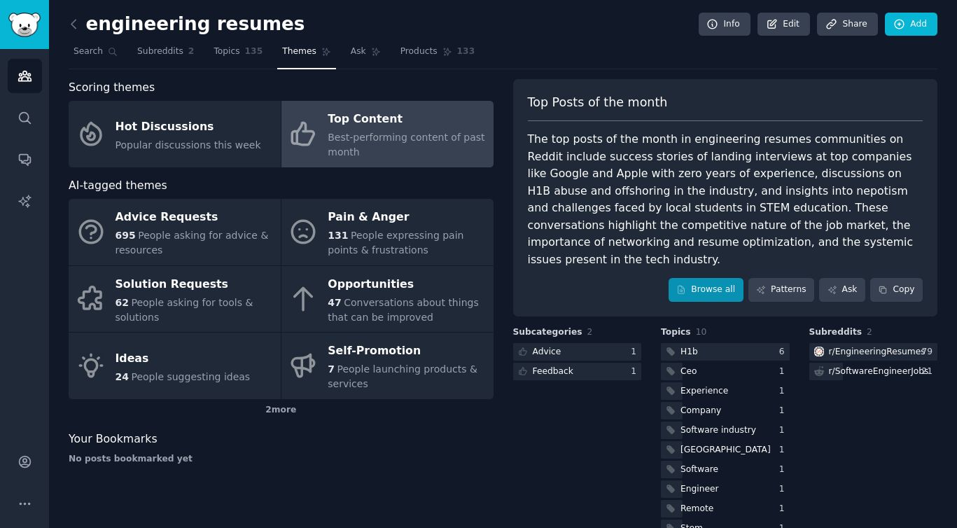
click at [701, 278] on link "Browse all" at bounding box center [705, 290] width 75 height 24
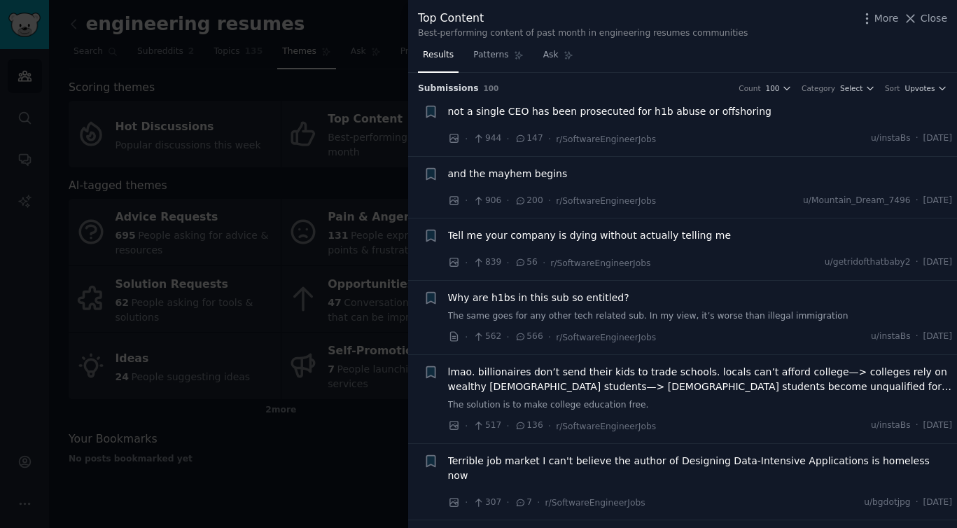
click at [505, 170] on span "and the mayhem begins" at bounding box center [508, 174] width 120 height 15
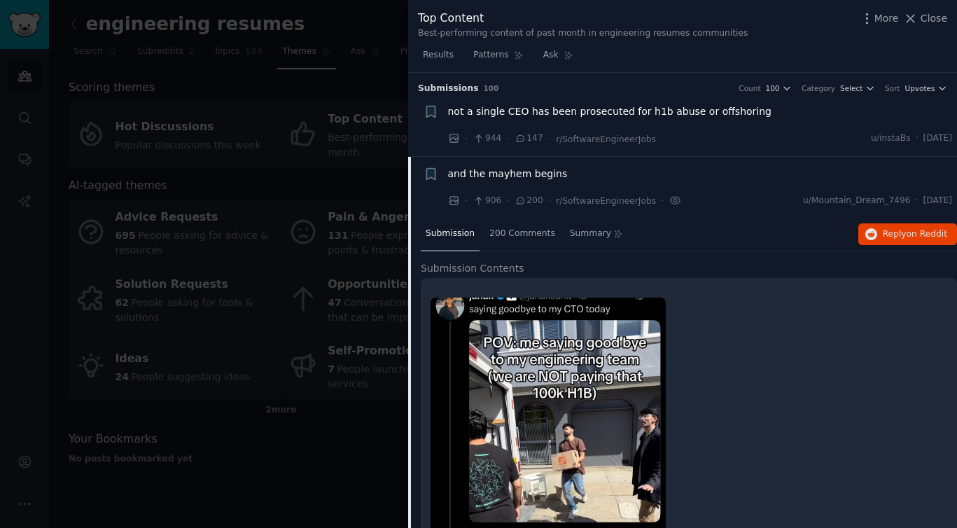
scroll to position [84, 0]
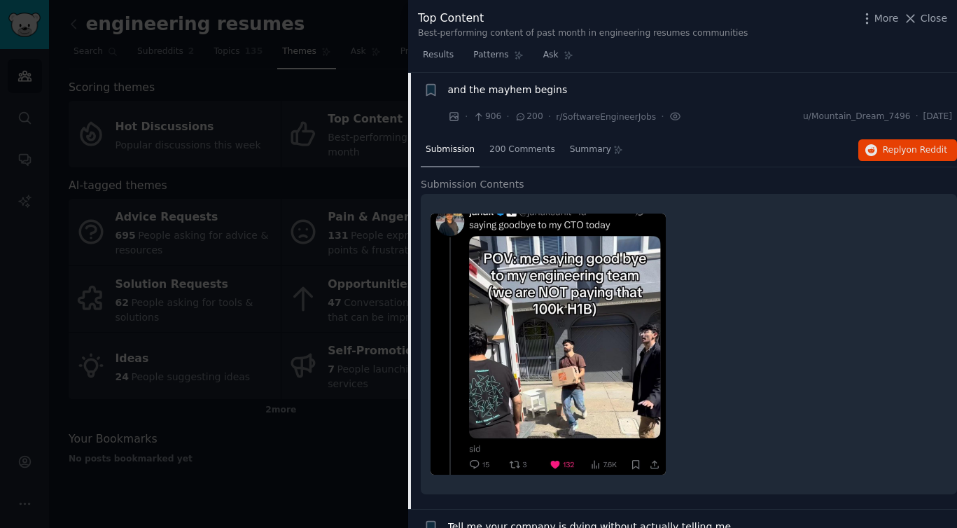
click at [725, 177] on h2 "Submission Contents" at bounding box center [689, 184] width 536 height 15
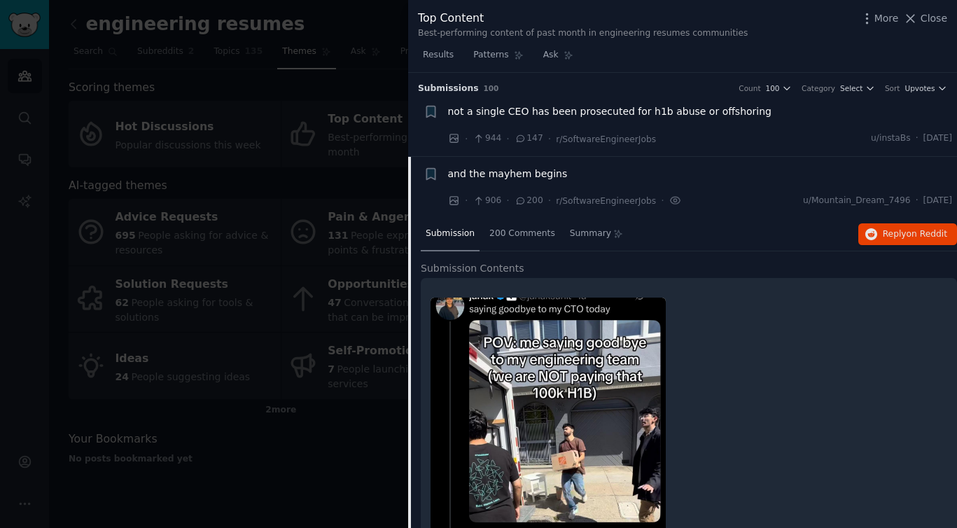
scroll to position [0, 0]
click at [725, 176] on div "and the mayhem begins" at bounding box center [700, 174] width 505 height 15
click at [592, 169] on div "and the mayhem begins" at bounding box center [700, 174] width 505 height 15
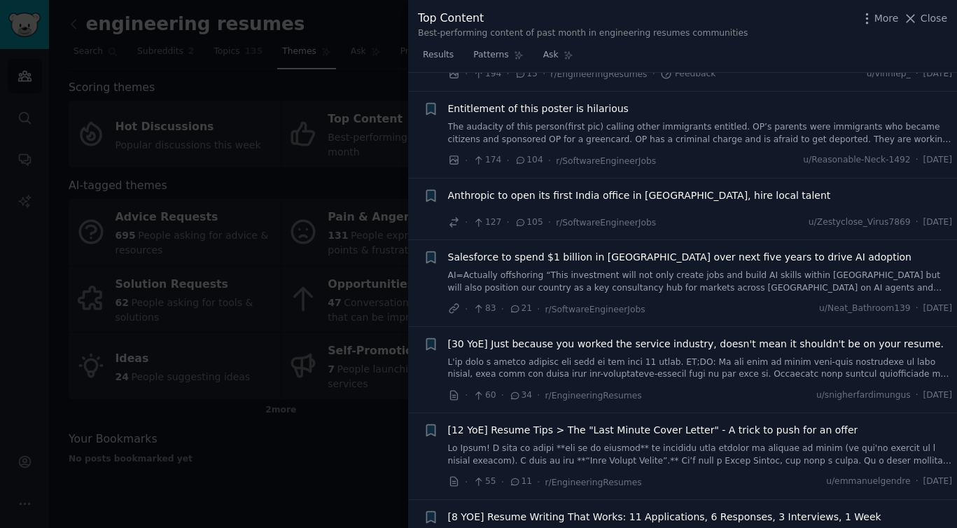
scroll to position [1291, 0]
click at [543, 442] on link at bounding box center [700, 454] width 505 height 24
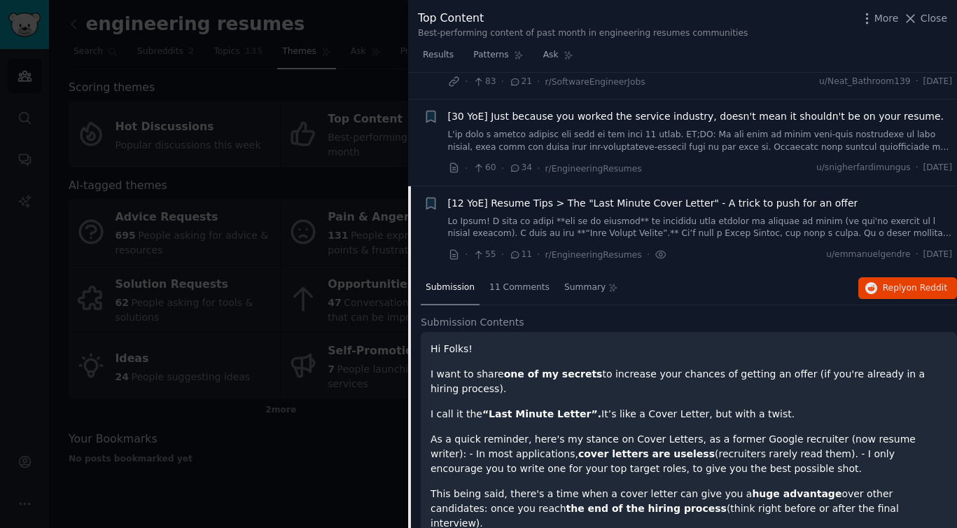
scroll to position [1169, 0]
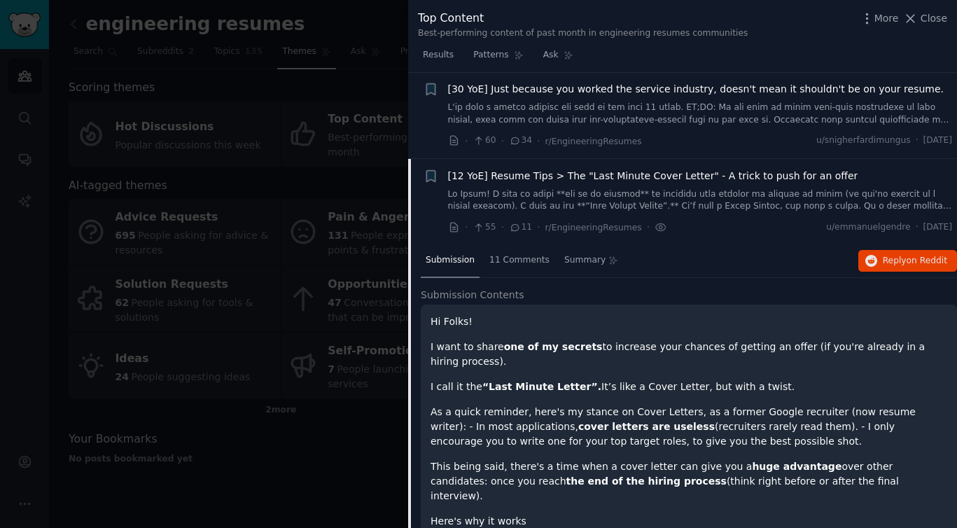
click at [338, 451] on div at bounding box center [478, 264] width 957 height 528
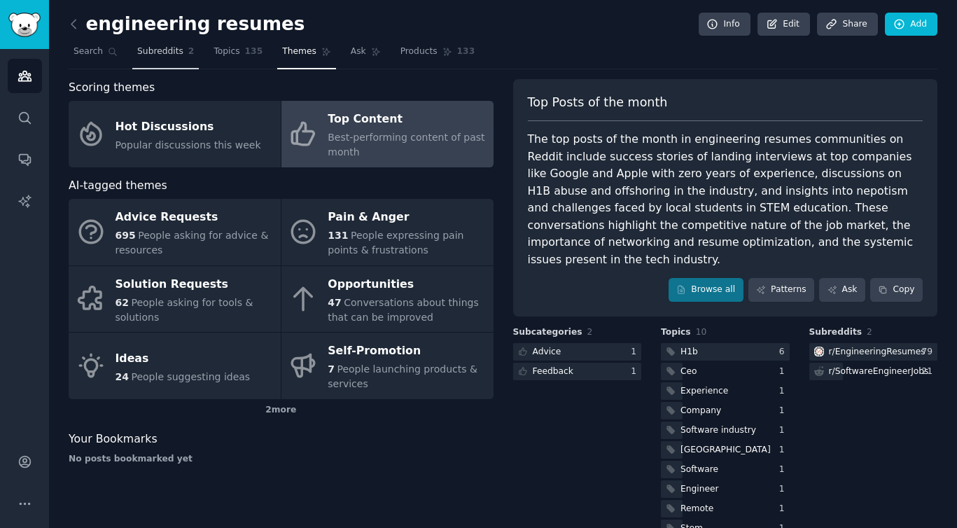
click at [167, 61] on link "Subreddits 2" at bounding box center [165, 55] width 66 height 29
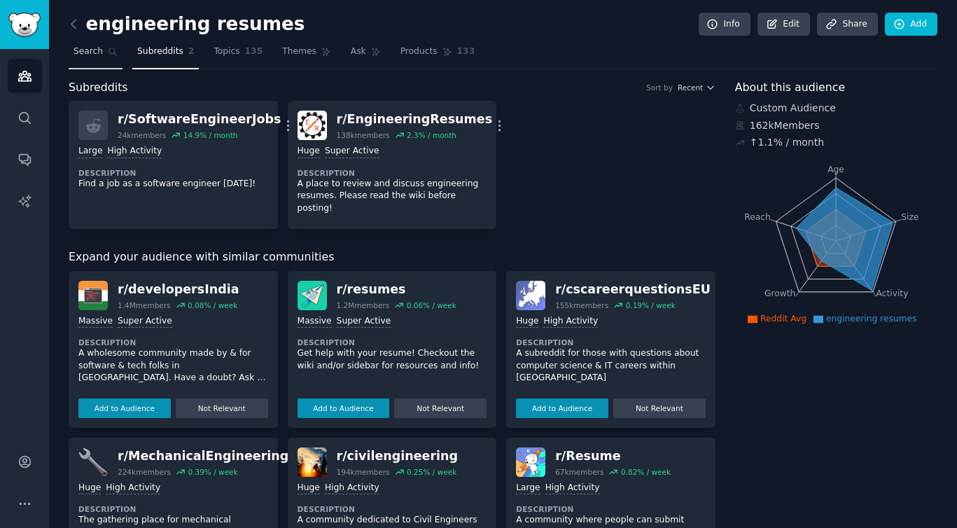
click at [108, 52] on icon at bounding box center [113, 52] width 10 height 10
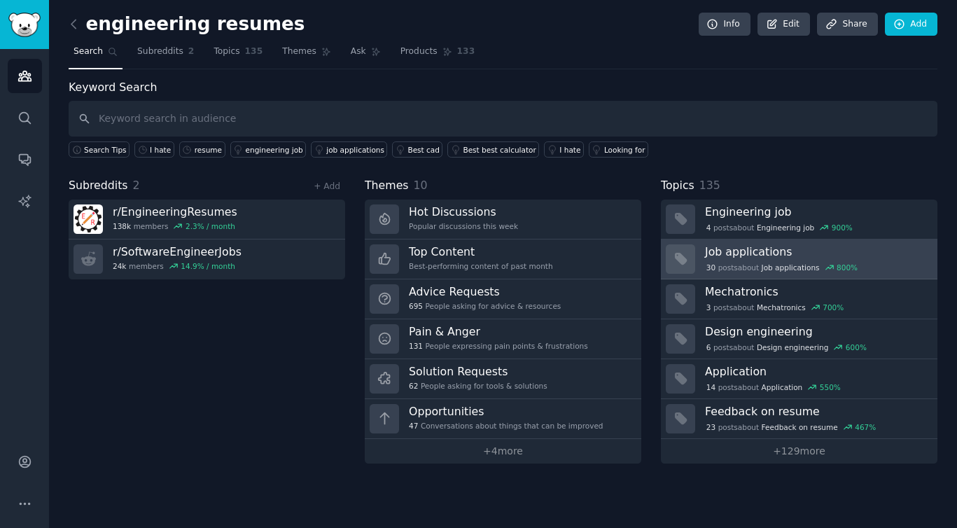
click at [738, 259] on div "30 post s about Job applications 800 %" at bounding box center [816, 266] width 223 height 15
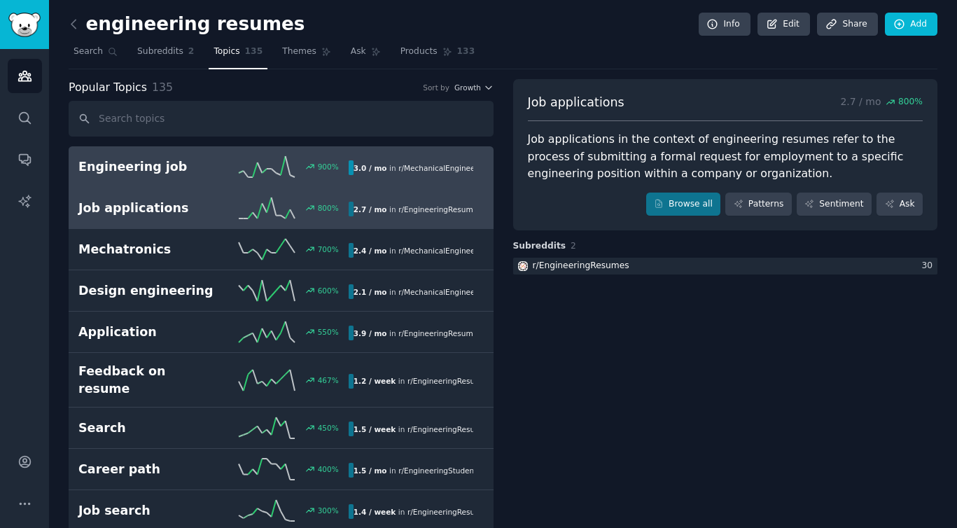
click at [162, 171] on h2 "Engineering job" at bounding box center [145, 166] width 135 height 17
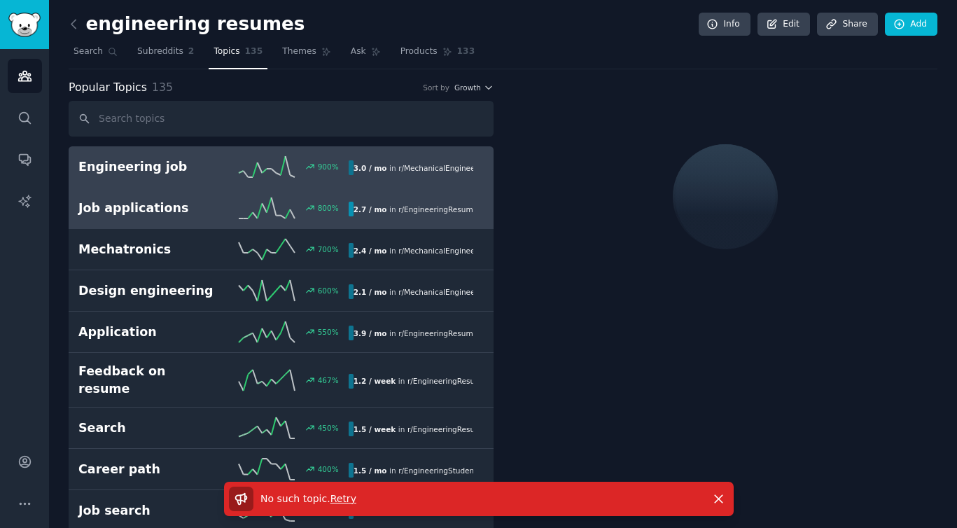
click at [156, 203] on h2 "Job applications" at bounding box center [145, 207] width 135 height 17
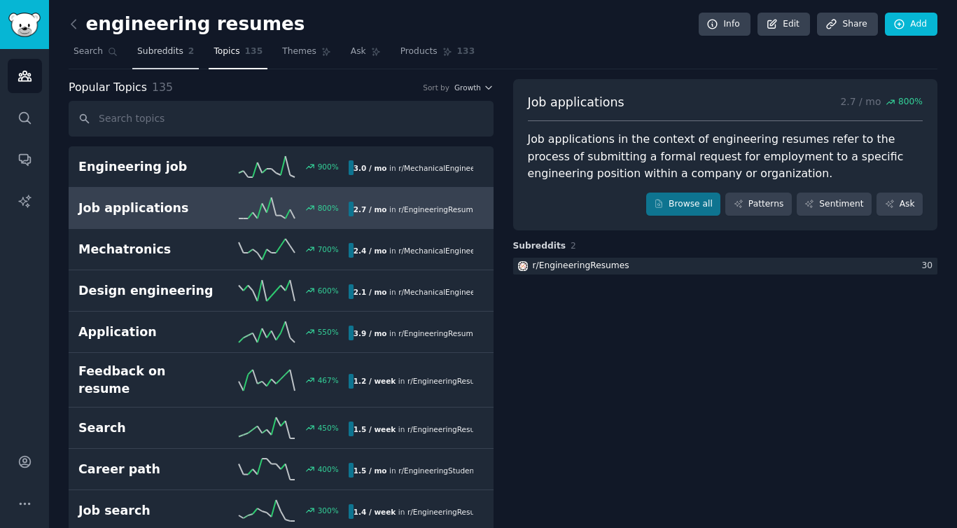
click at [155, 45] on span "Subreddits" at bounding box center [160, 51] width 46 height 13
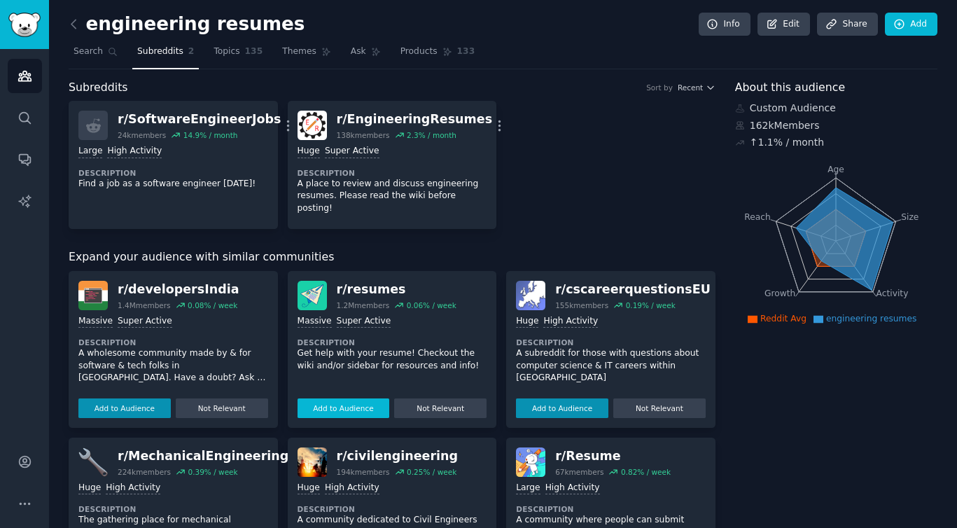
click at [354, 398] on button "Add to Audience" at bounding box center [343, 408] width 92 height 20
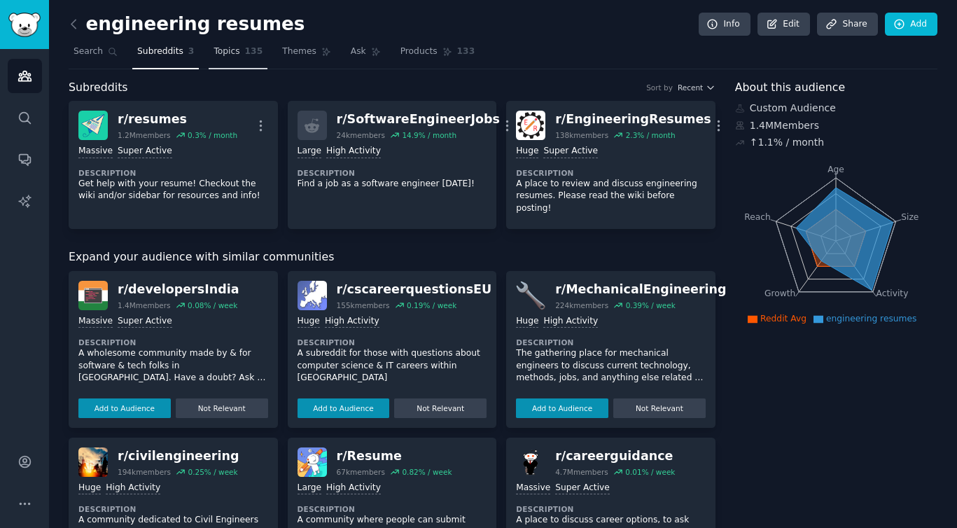
click at [236, 51] on span "Topics" at bounding box center [226, 51] width 26 height 13
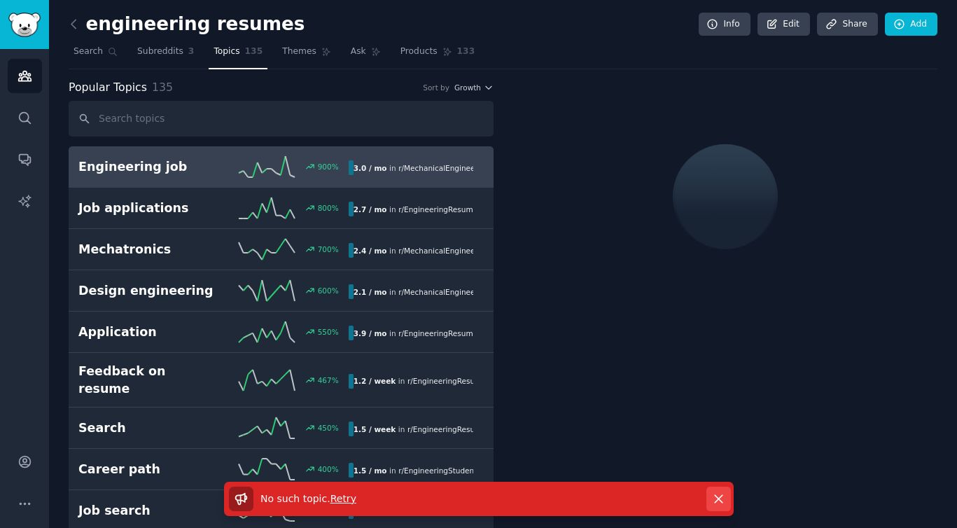
click at [715, 501] on icon "button" at bounding box center [718, 498] width 15 height 15
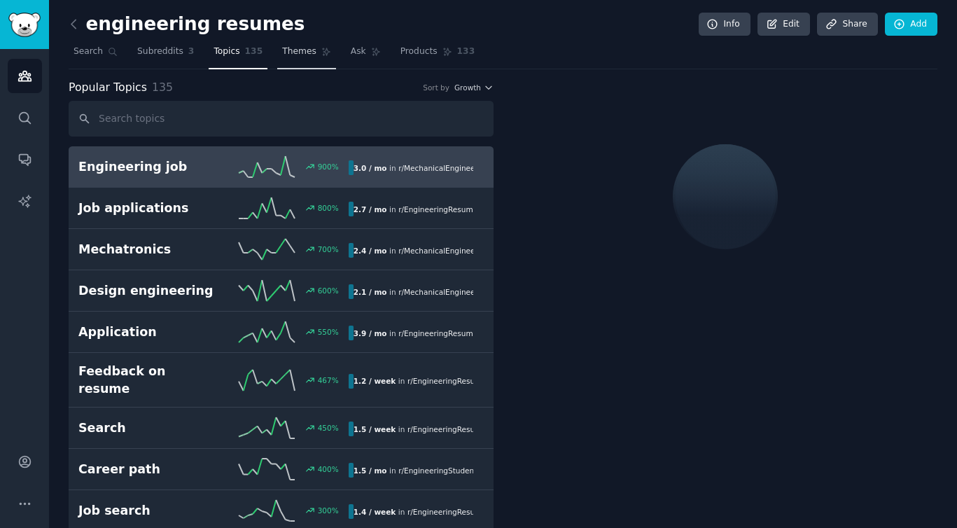
click at [302, 48] on span "Themes" at bounding box center [299, 51] width 34 height 13
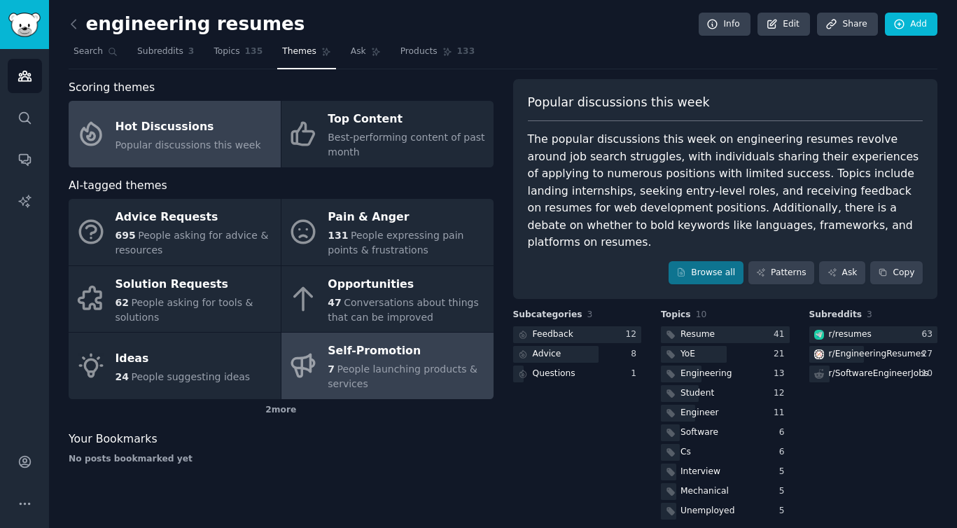
click at [413, 354] on div "Self-Promotion" at bounding box center [407, 351] width 158 height 22
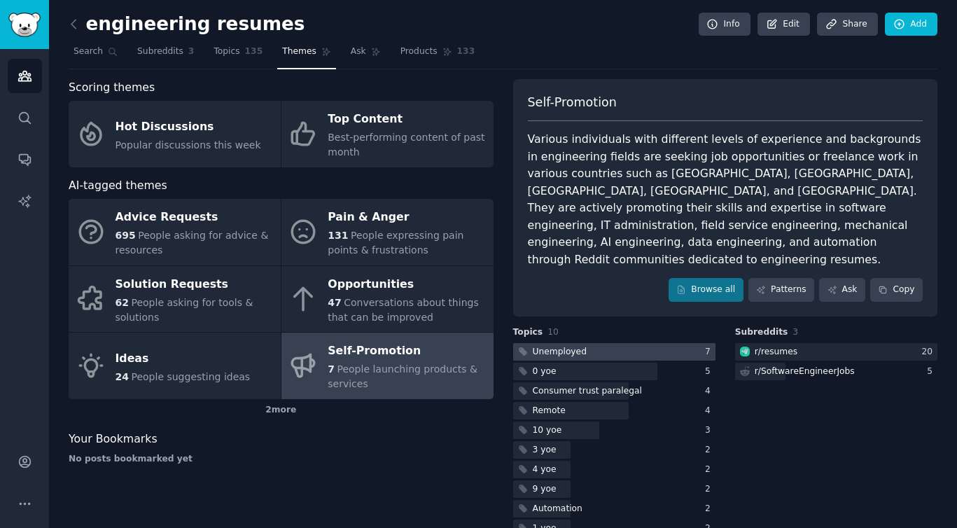
click at [586, 343] on div at bounding box center [614, 351] width 202 height 17
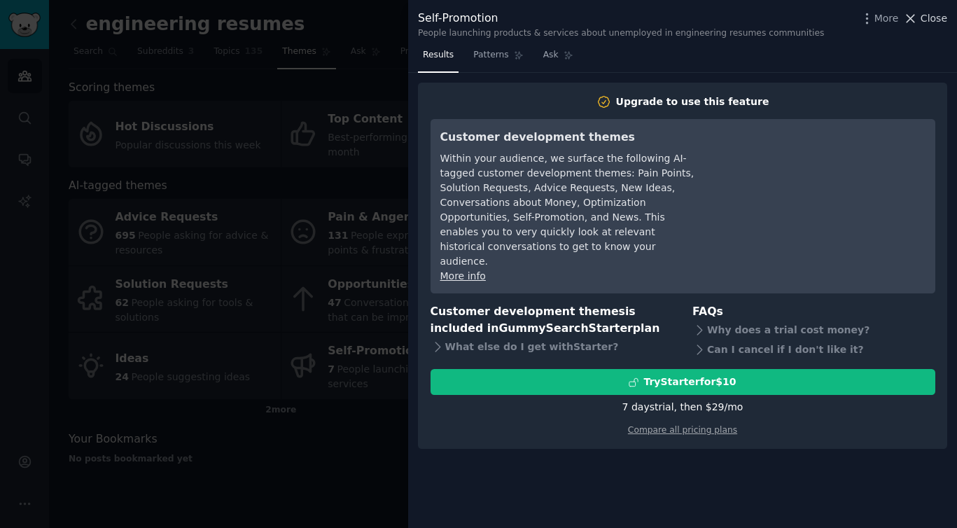
click at [924, 17] on span "Close" at bounding box center [933, 18] width 27 height 15
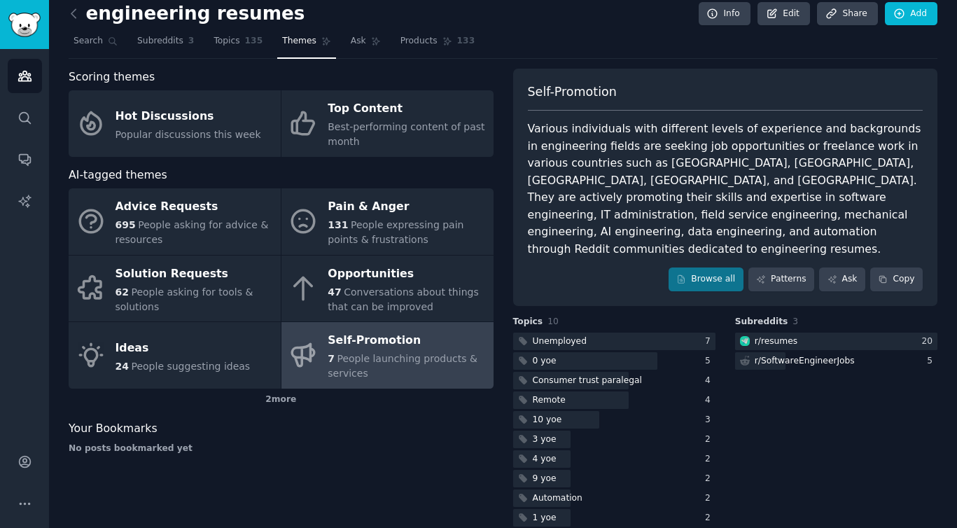
scroll to position [10, 0]
click at [283, 397] on div "2 more" at bounding box center [281, 400] width 425 height 22
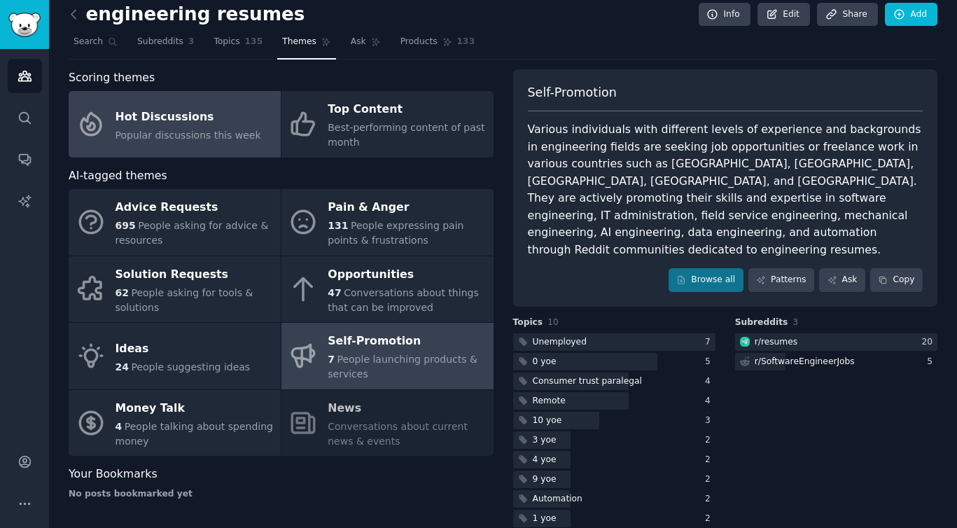
click at [225, 118] on div "Hot Discussions" at bounding box center [188, 117] width 146 height 22
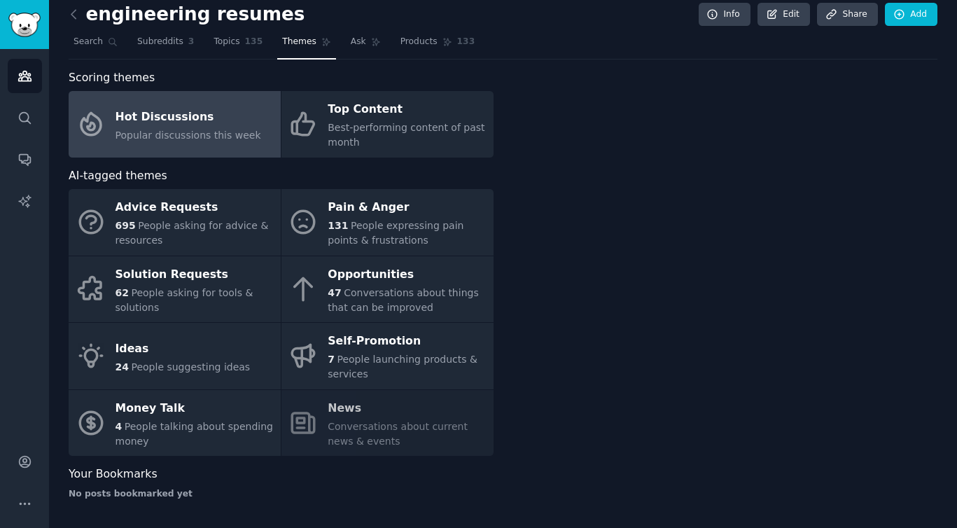
scroll to position [8, 0]
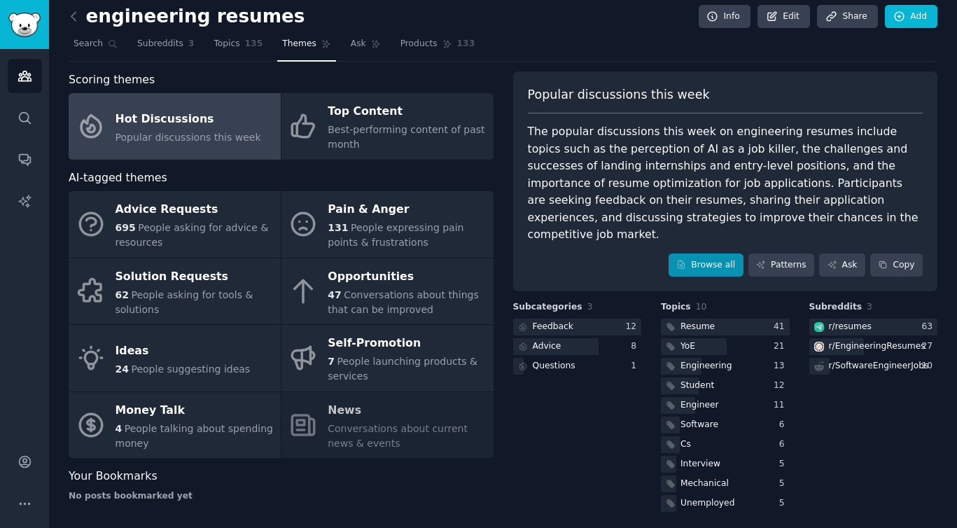
click at [705, 253] on link "Browse all" at bounding box center [705, 265] width 75 height 24
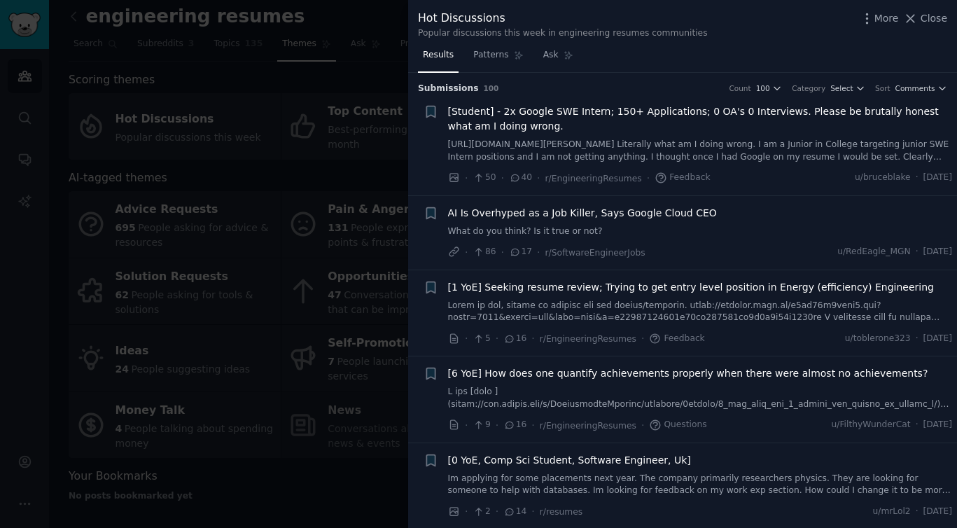
click at [319, 121] on div at bounding box center [478, 264] width 957 height 528
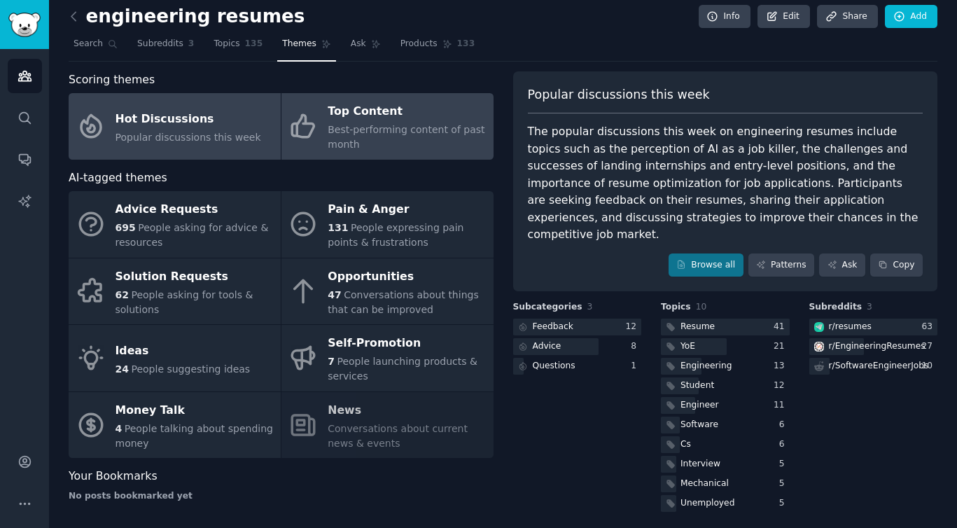
click at [359, 130] on span "Best-performing content of past month" at bounding box center [406, 137] width 157 height 26
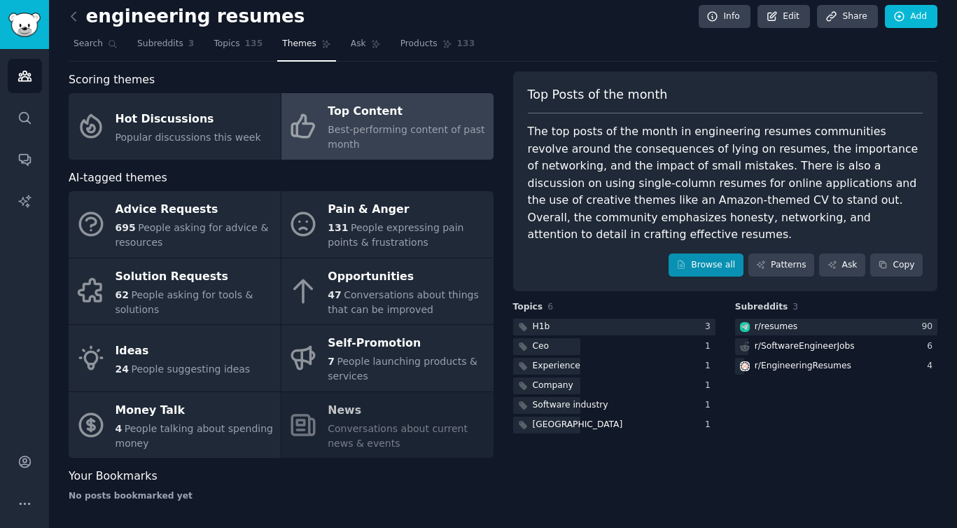
click at [689, 253] on link "Browse all" at bounding box center [705, 265] width 75 height 24
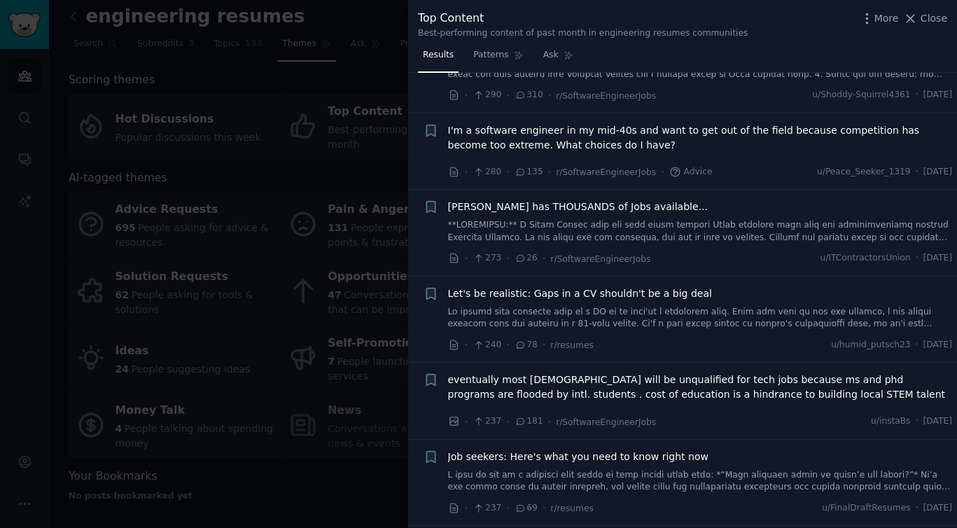
scroll to position [495, 0]
click at [586, 468] on link at bounding box center [700, 480] width 505 height 24
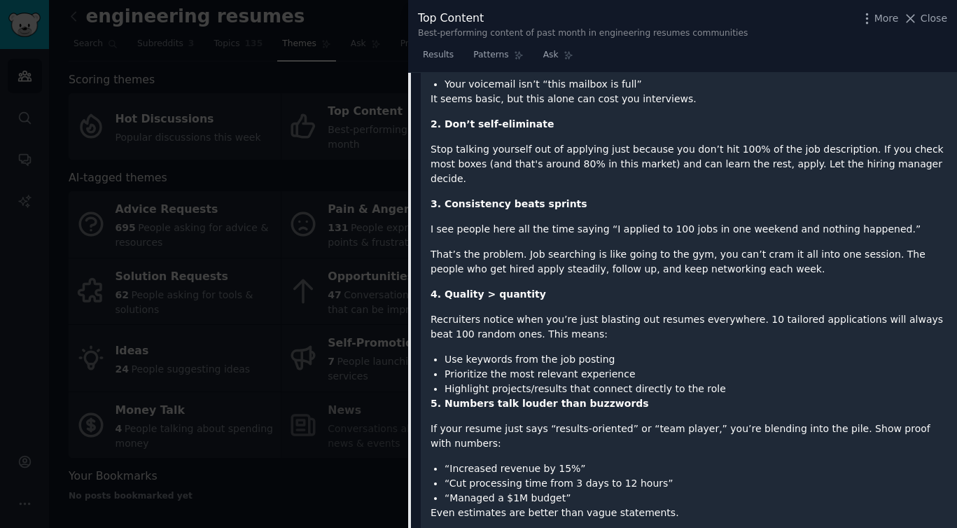
scroll to position [1244, 0]
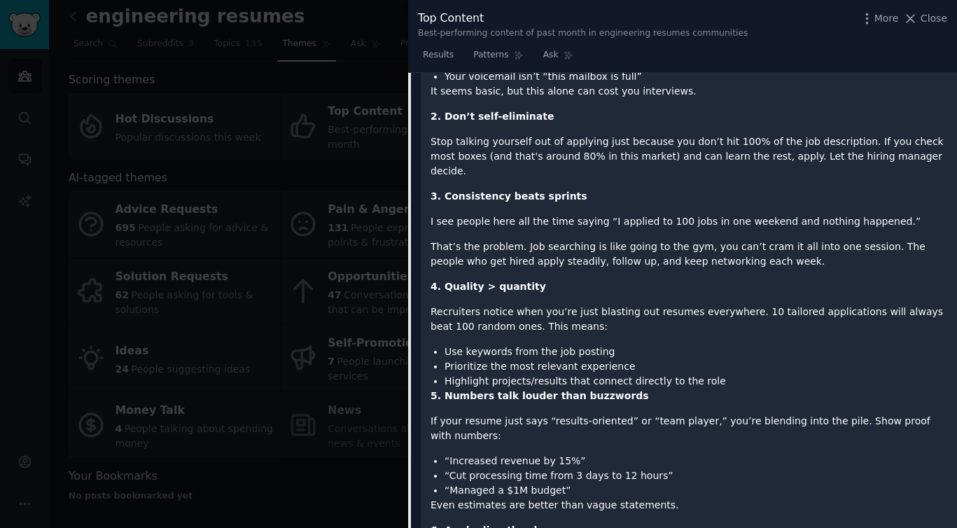
click at [335, 249] on div at bounding box center [478, 264] width 957 height 528
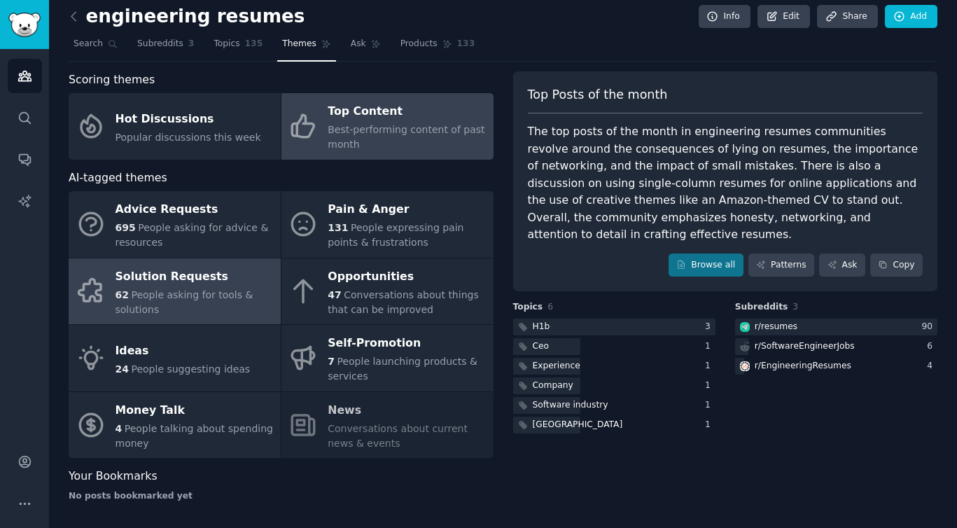
click at [156, 277] on div "Solution Requests" at bounding box center [194, 276] width 158 height 22
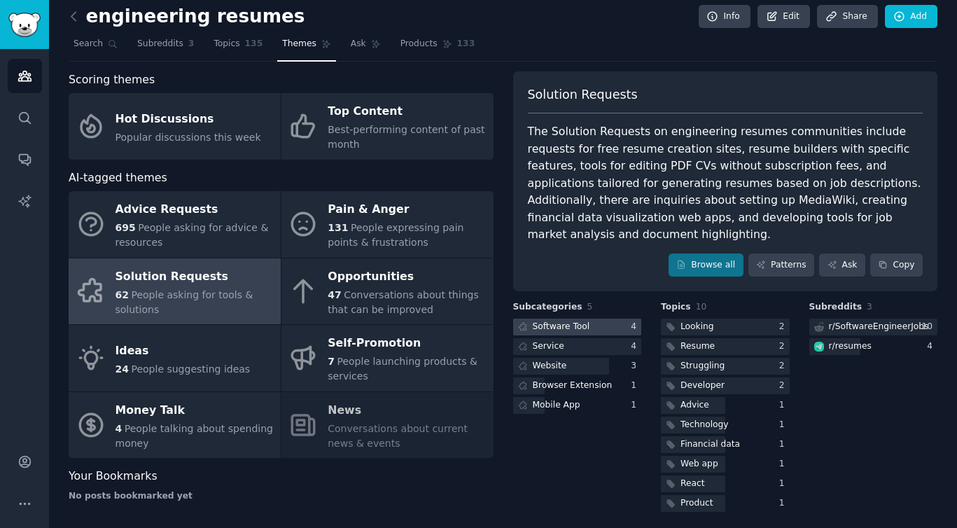
click at [592, 318] on div at bounding box center [577, 326] width 129 height 17
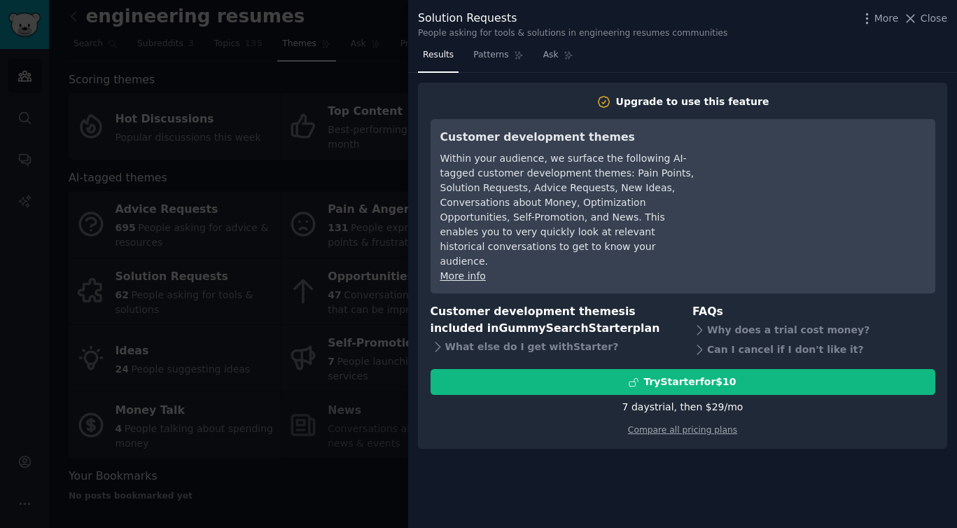
click at [486, 41] on div "Solution Requests People asking for tools & solutions in engineering resumes co…" at bounding box center [682, 22] width 549 height 44
click at [495, 61] on link "Patterns" at bounding box center [497, 58] width 59 height 29
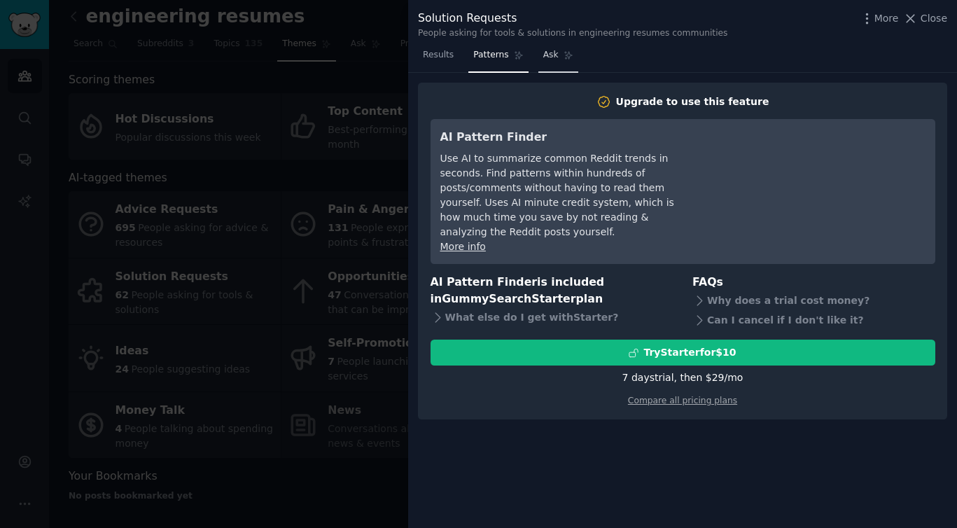
click at [561, 68] on link "Ask" at bounding box center [558, 58] width 40 height 29
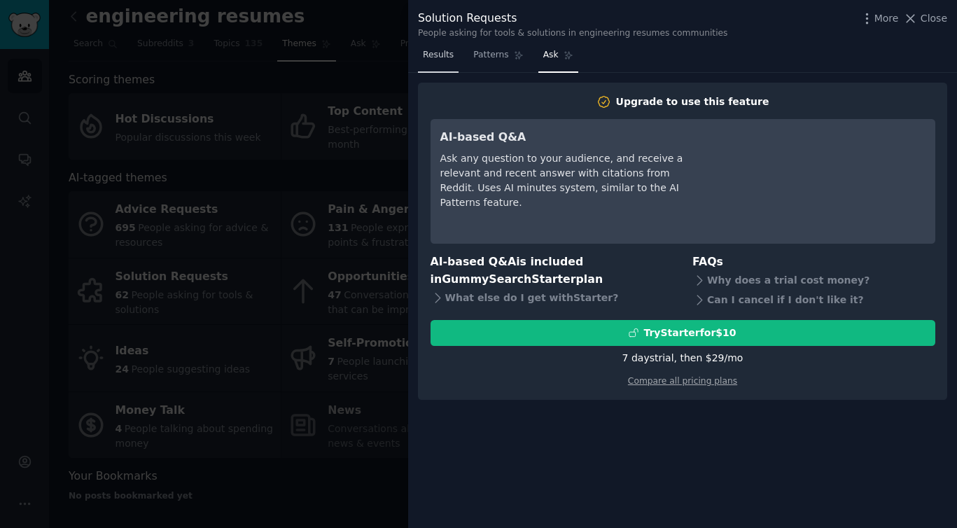
click at [441, 56] on span "Results" at bounding box center [438, 55] width 31 height 13
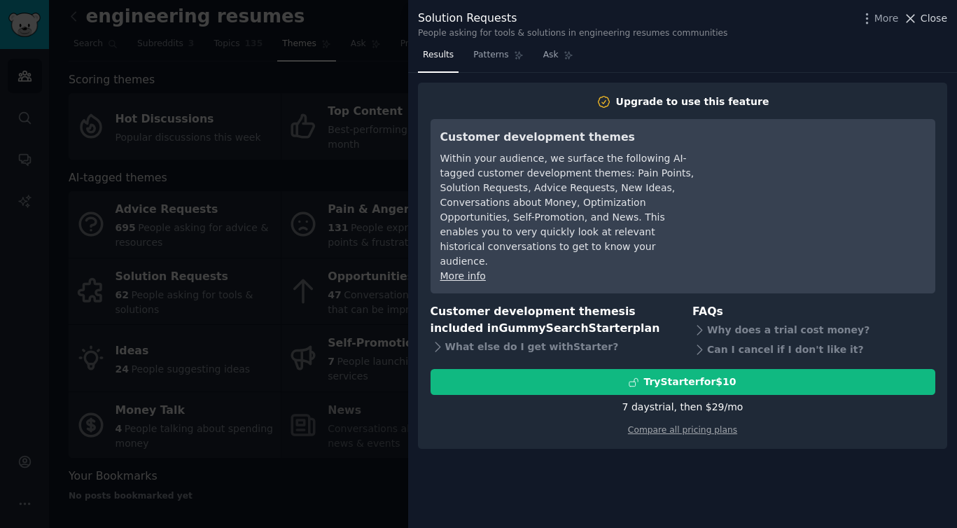
click at [930, 22] on span "Close" at bounding box center [933, 18] width 27 height 15
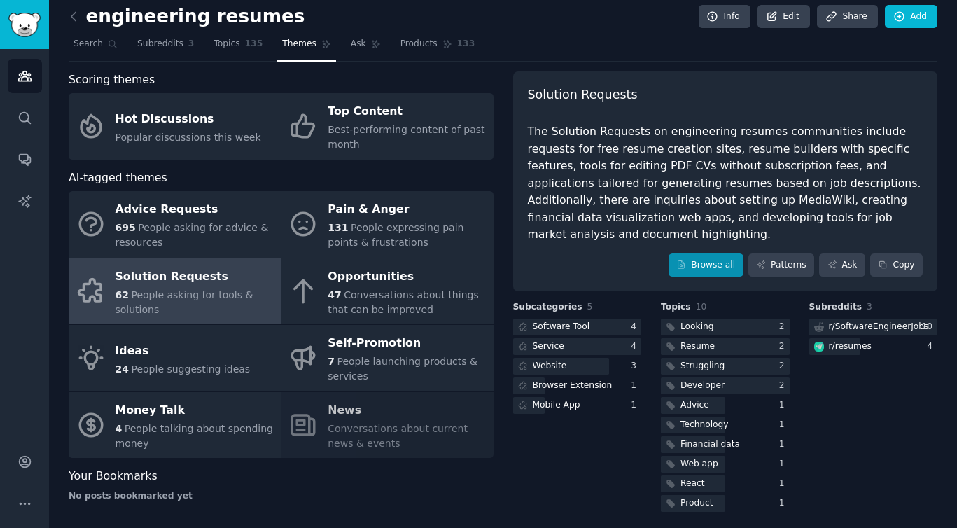
click at [701, 253] on link "Browse all" at bounding box center [705, 265] width 75 height 24
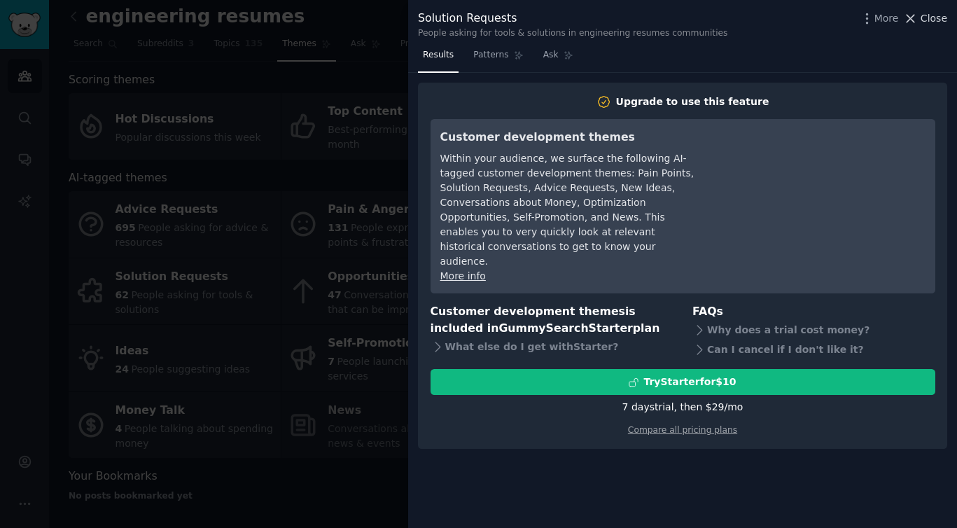
click at [920, 24] on button "Close" at bounding box center [925, 18] width 44 height 15
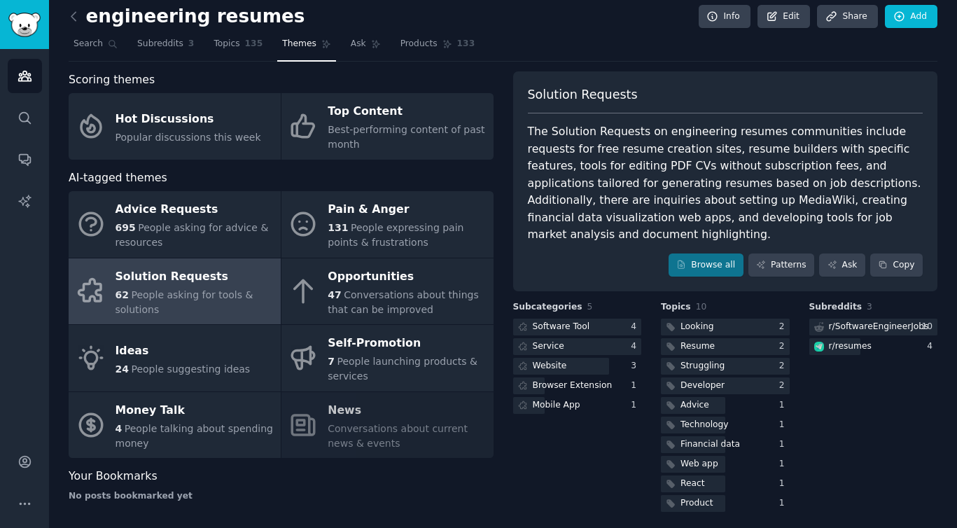
click at [156, 10] on h2 "engineering resumes" at bounding box center [187, 17] width 236 height 22
click at [255, 17] on h2 "engineering resumes" at bounding box center [187, 17] width 236 height 22
click at [159, 43] on span "Subreddits" at bounding box center [160, 44] width 46 height 13
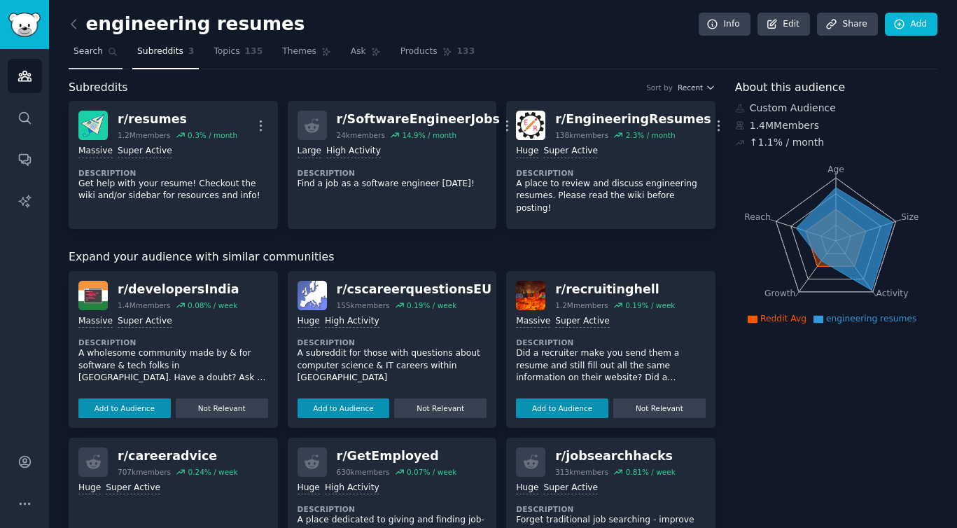
click at [101, 51] on span "Search" at bounding box center [87, 51] width 29 height 13
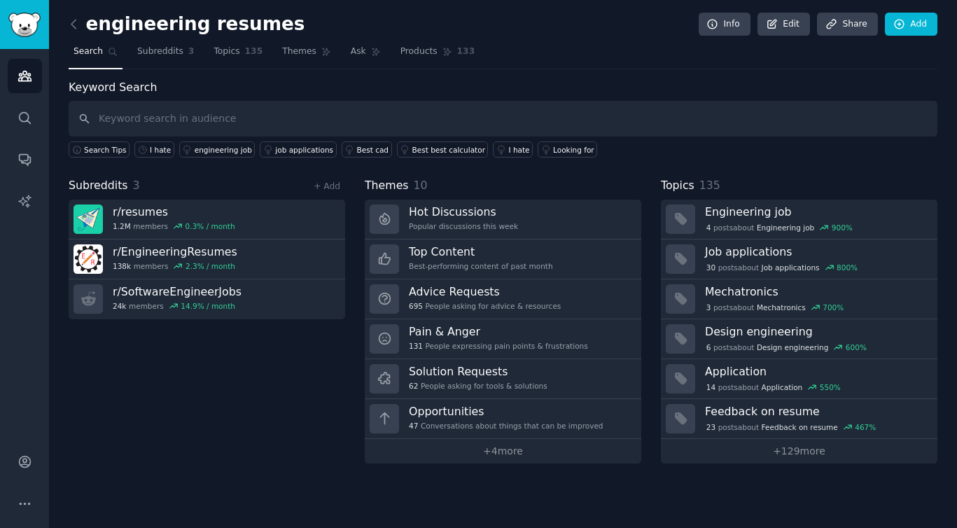
click at [167, 112] on input "text" at bounding box center [503, 119] width 869 height 36
type input "tech jobs"
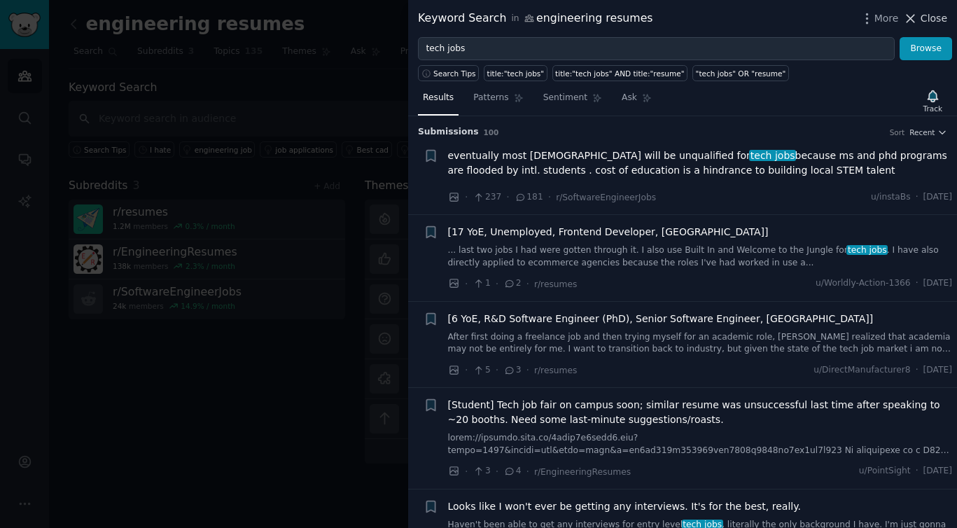
click at [929, 20] on span "Close" at bounding box center [933, 18] width 27 height 15
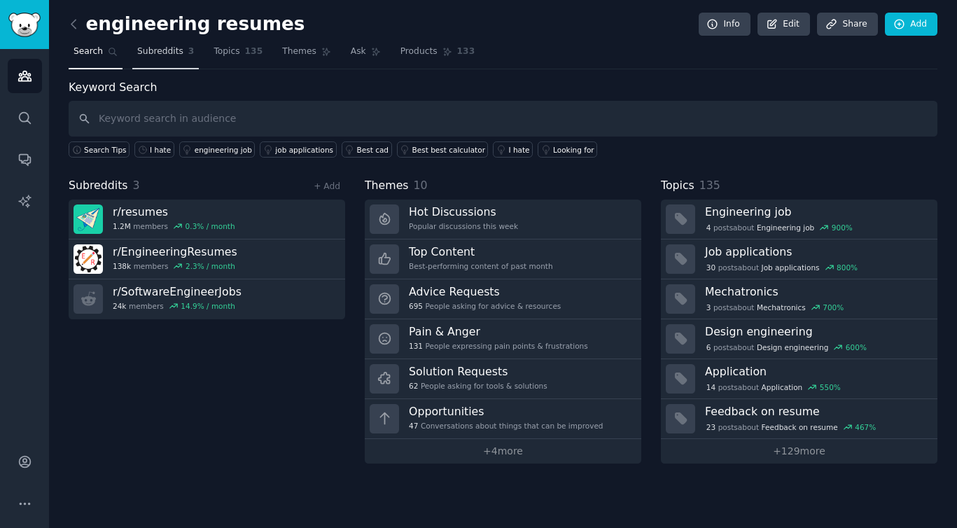
click at [166, 55] on span "Subreddits" at bounding box center [160, 51] width 46 height 13
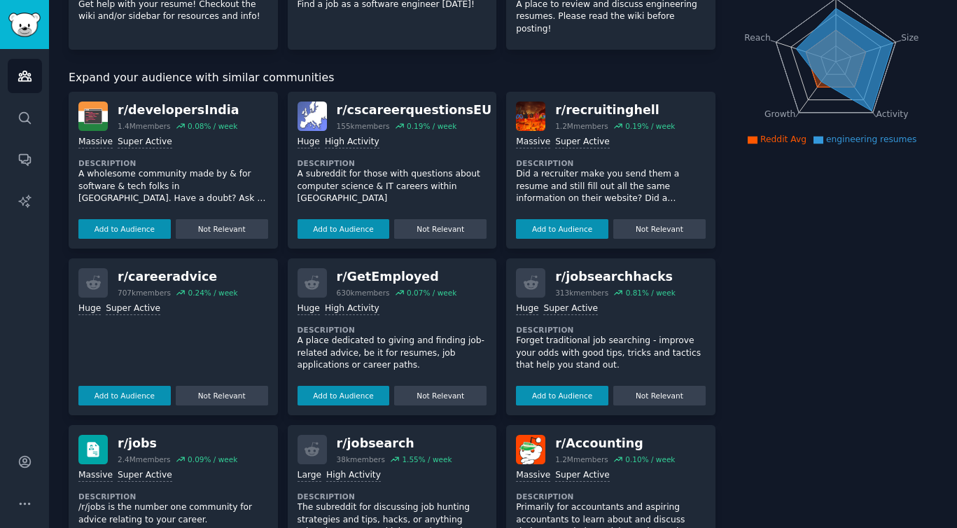
scroll to position [180, 0]
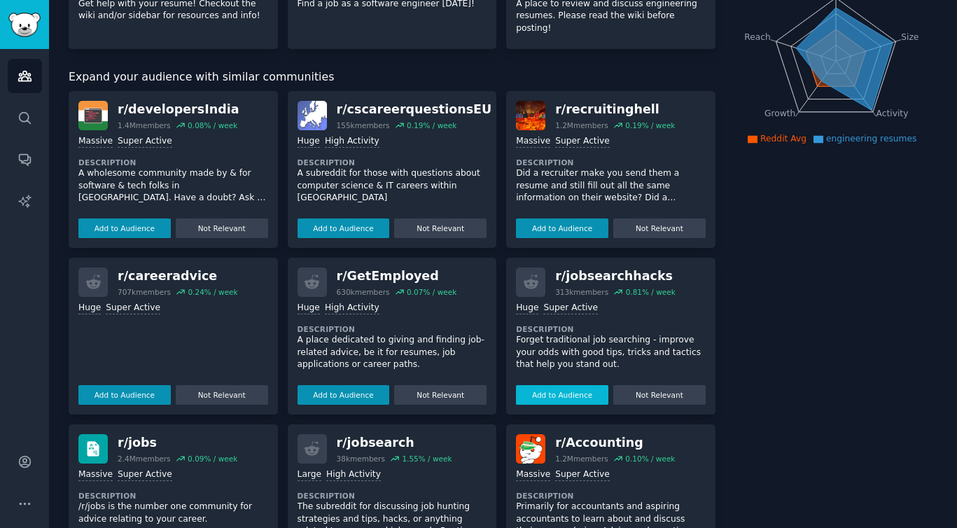
click at [558, 385] on button "Add to Audience" at bounding box center [562, 395] width 92 height 20
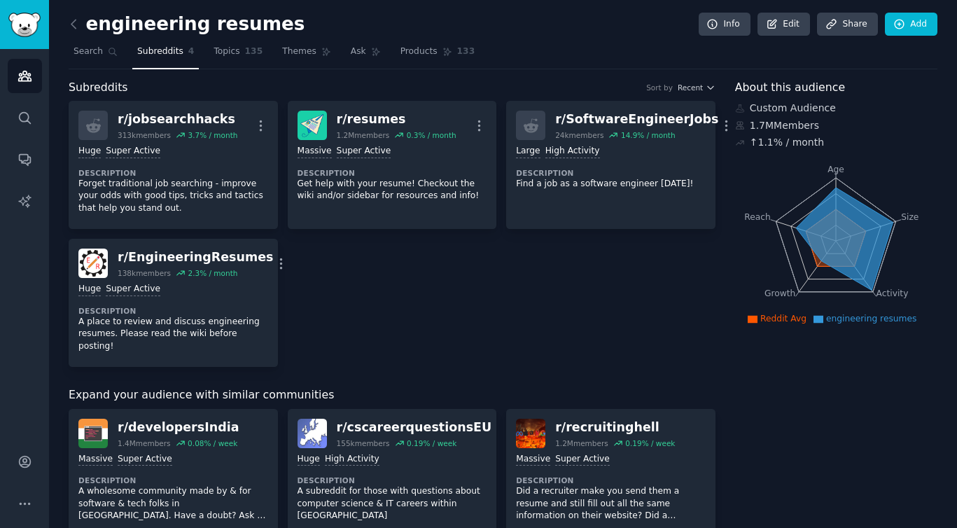
scroll to position [0, 0]
click at [78, 57] on span "Search" at bounding box center [87, 51] width 29 height 13
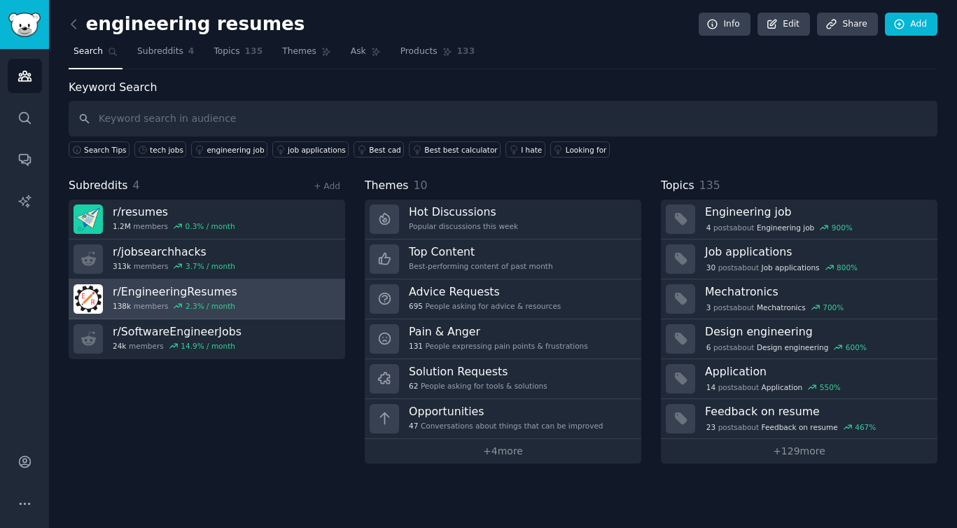
click at [176, 287] on h3 "r/ EngineeringResumes" at bounding box center [175, 291] width 125 height 15
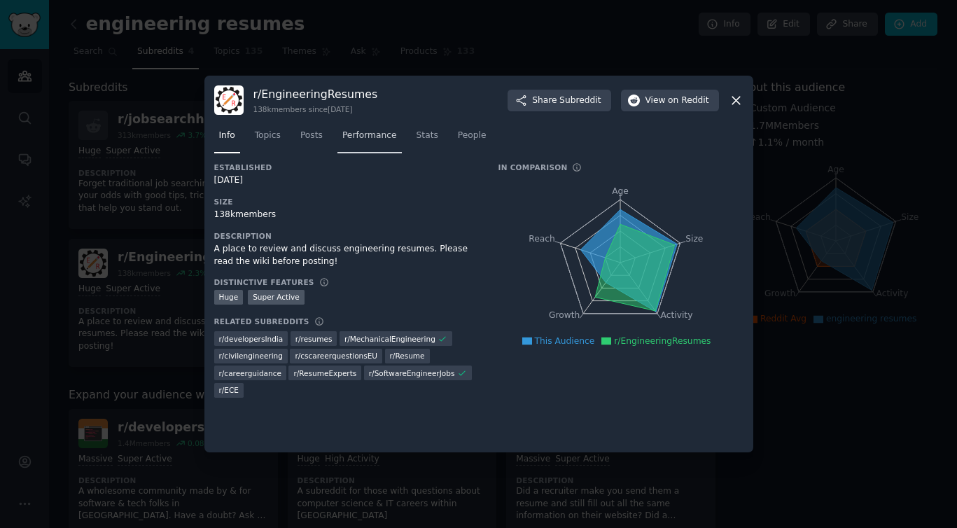
click at [378, 139] on span "Performance" at bounding box center [369, 135] width 55 height 13
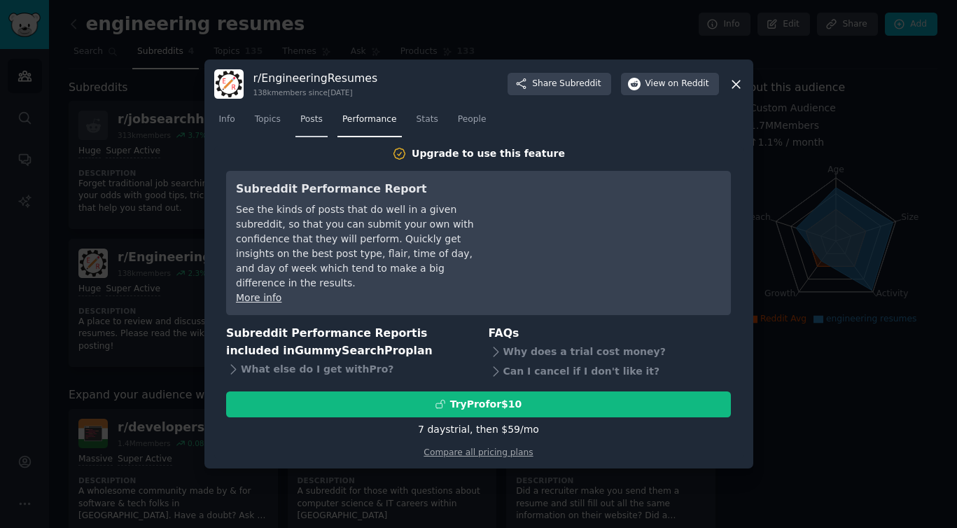
click at [310, 126] on span "Posts" at bounding box center [311, 119] width 22 height 13
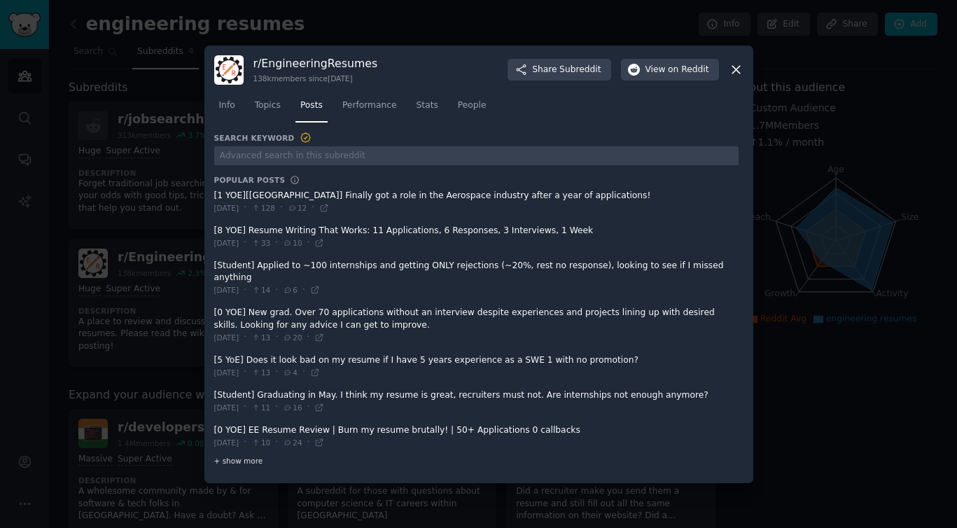
click at [241, 464] on div "+ show more" at bounding box center [476, 461] width 524 height 15
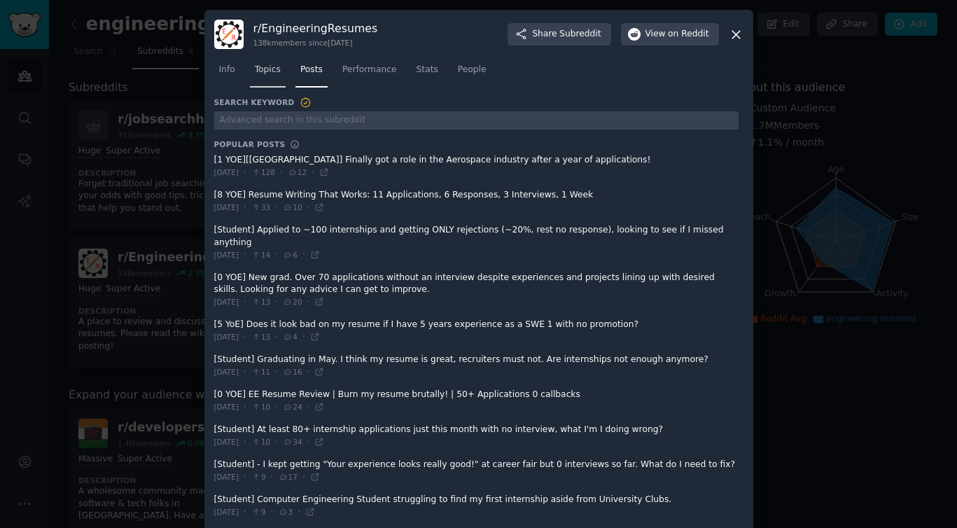
click at [267, 66] on span "Topics" at bounding box center [268, 70] width 26 height 13
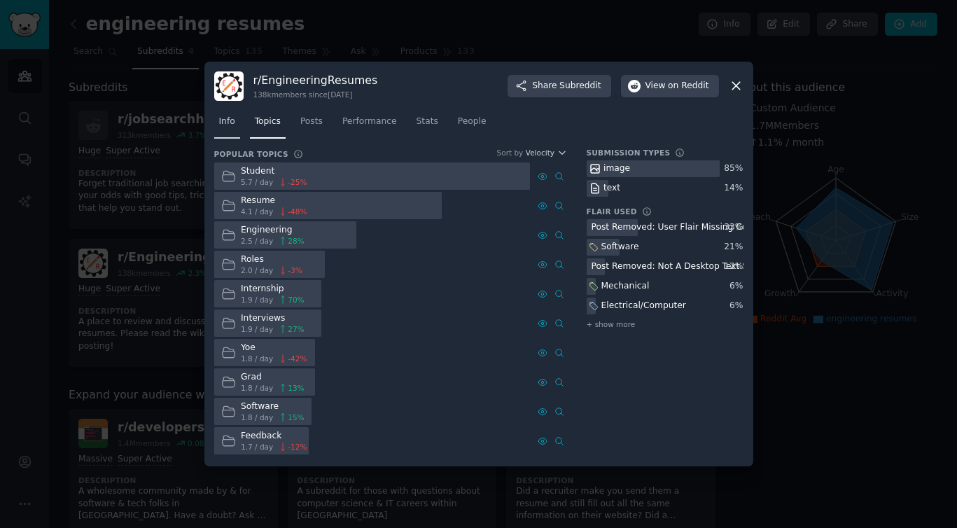
click at [216, 115] on link "Info" at bounding box center [227, 125] width 26 height 29
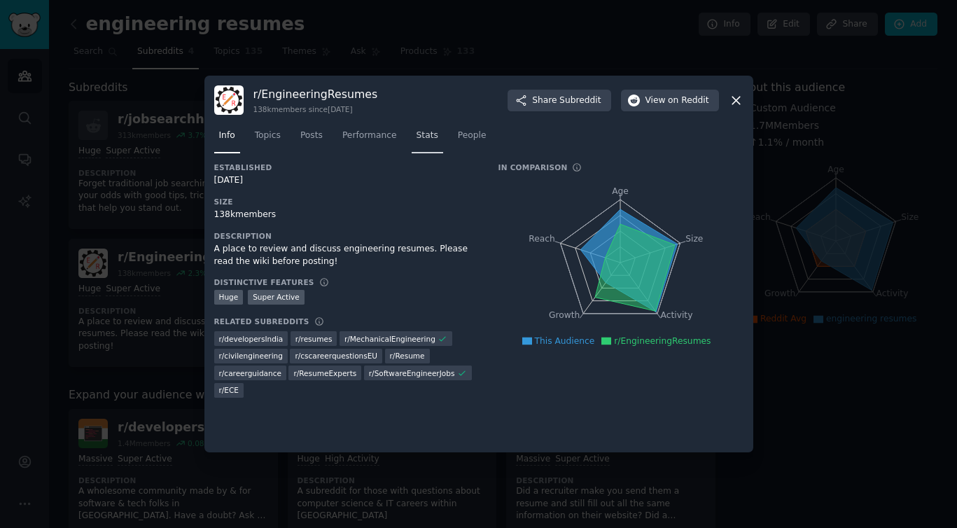
click at [421, 134] on span "Stats" at bounding box center [427, 135] width 22 height 13
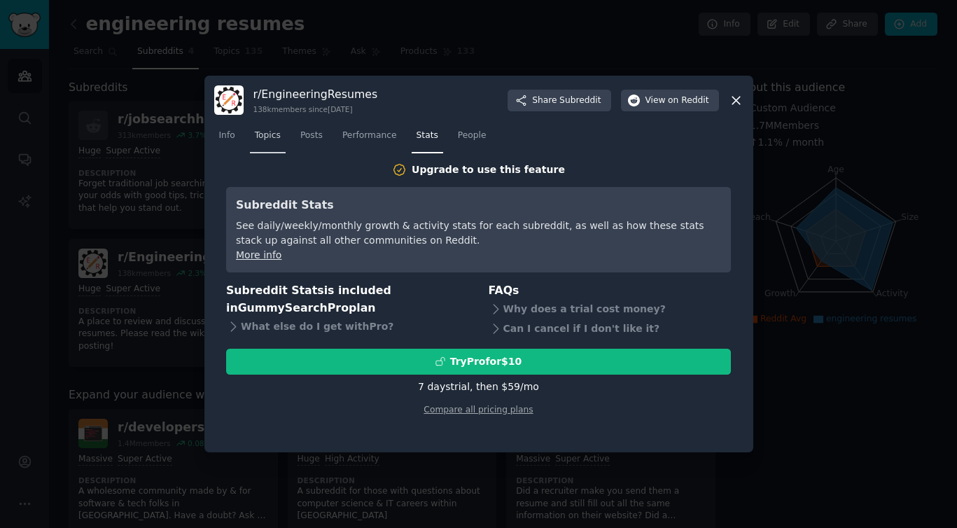
click at [262, 136] on span "Topics" at bounding box center [268, 135] width 26 height 13
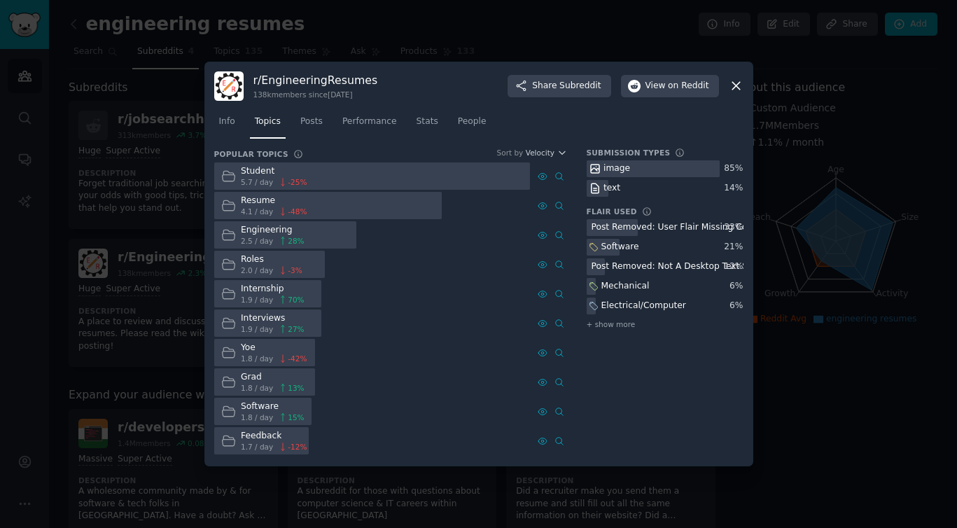
click at [143, 151] on div at bounding box center [478, 264] width 957 height 528
